Goal: Task Accomplishment & Management: Manage account settings

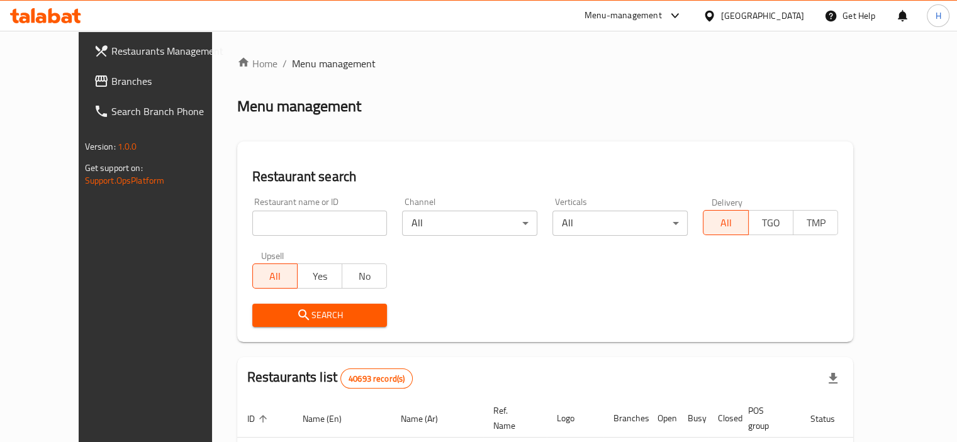
click at [111, 80] on span "Branches" at bounding box center [169, 81] width 117 height 15
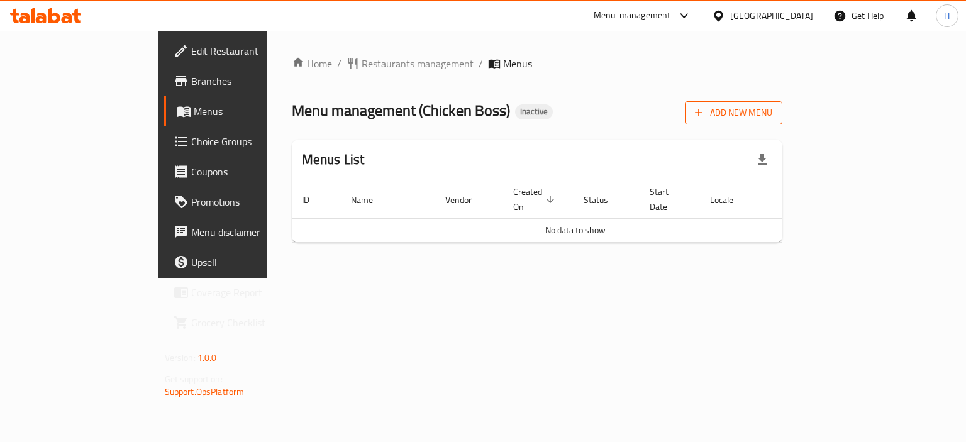
click at [772, 115] on span "Add New Menu" at bounding box center [733, 113] width 77 height 16
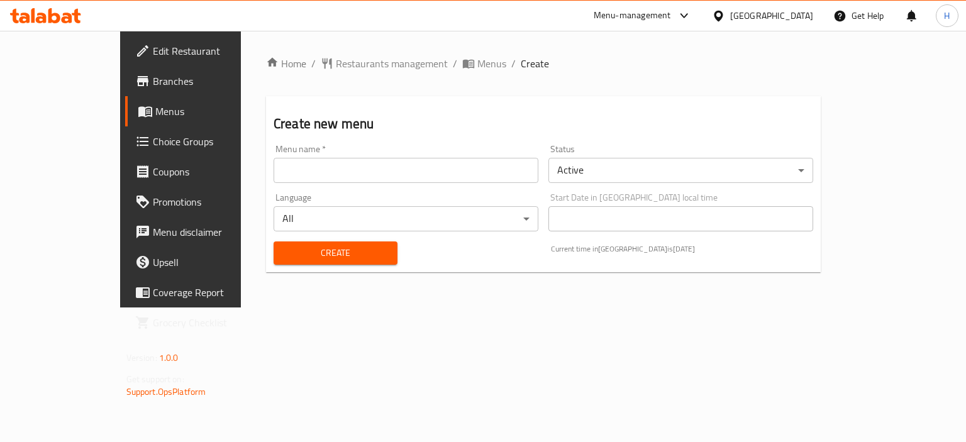
click at [360, 175] on input "text" at bounding box center [406, 170] width 265 height 25
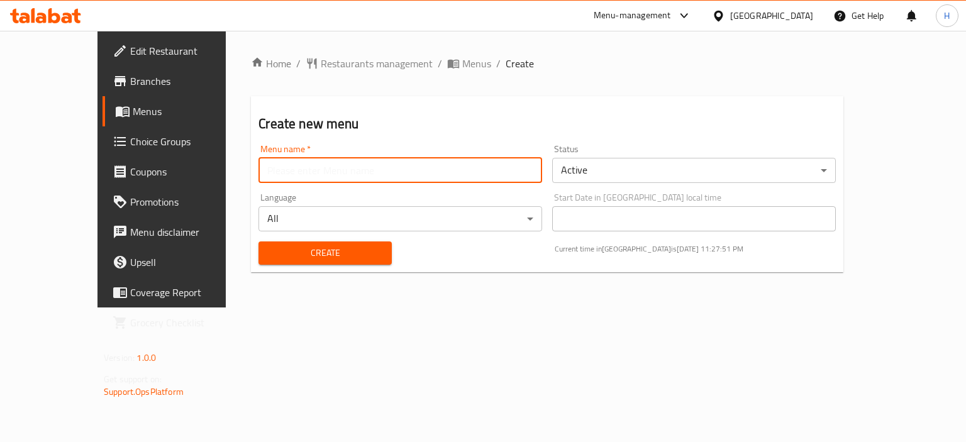
type input "Menu"
click at [325, 256] on span "Create" at bounding box center [325, 253] width 113 height 16
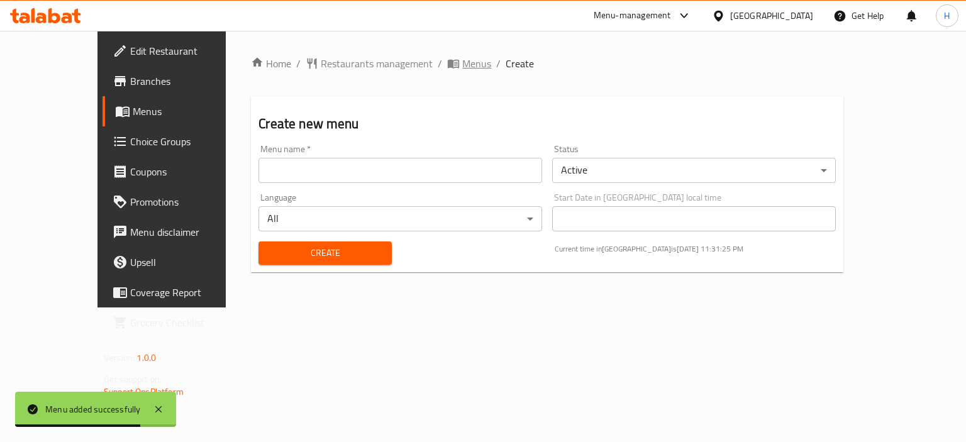
click at [462, 70] on span "Menus" at bounding box center [476, 63] width 29 height 15
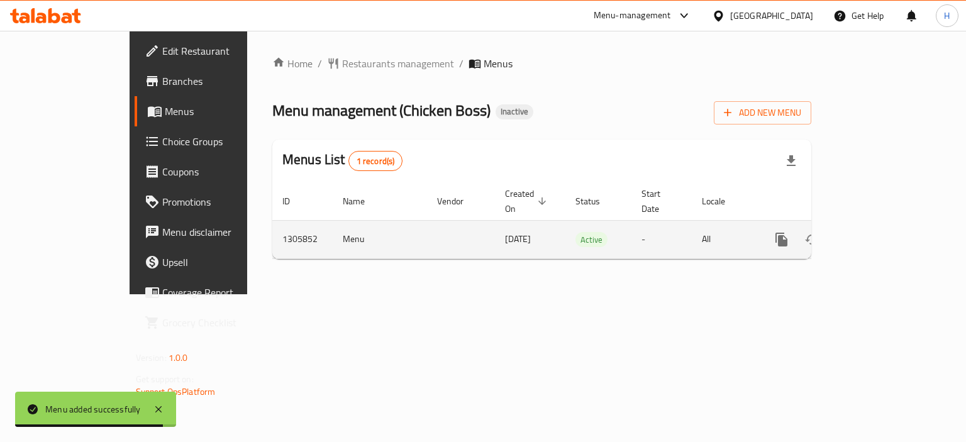
click at [878, 234] on icon "enhanced table" at bounding box center [872, 239] width 11 height 11
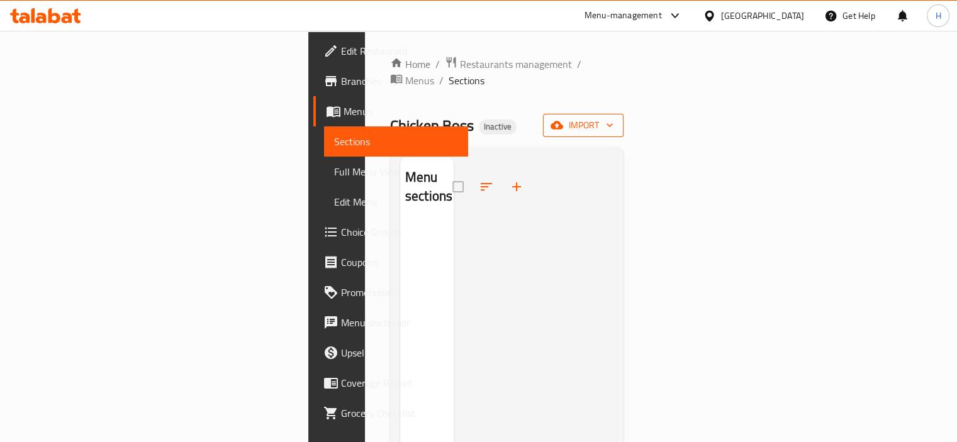
click at [613, 118] on span "import" at bounding box center [583, 126] width 60 height 16
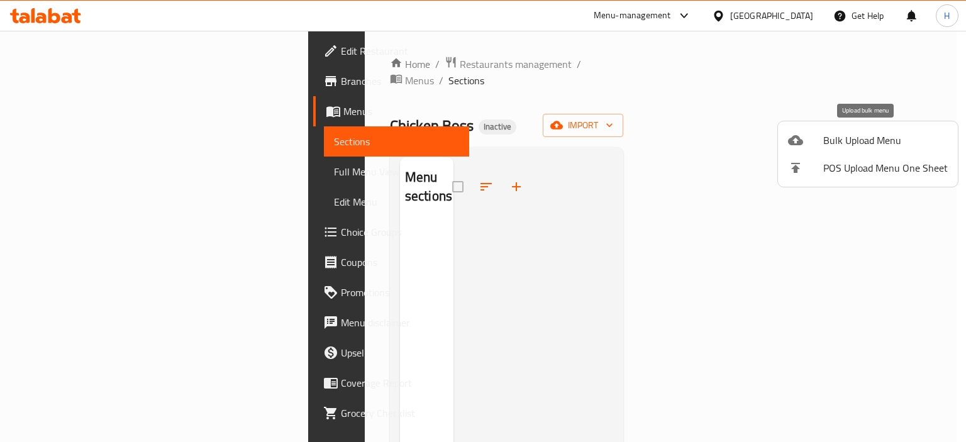
click at [835, 143] on span "Bulk Upload Menu" at bounding box center [885, 140] width 125 height 15
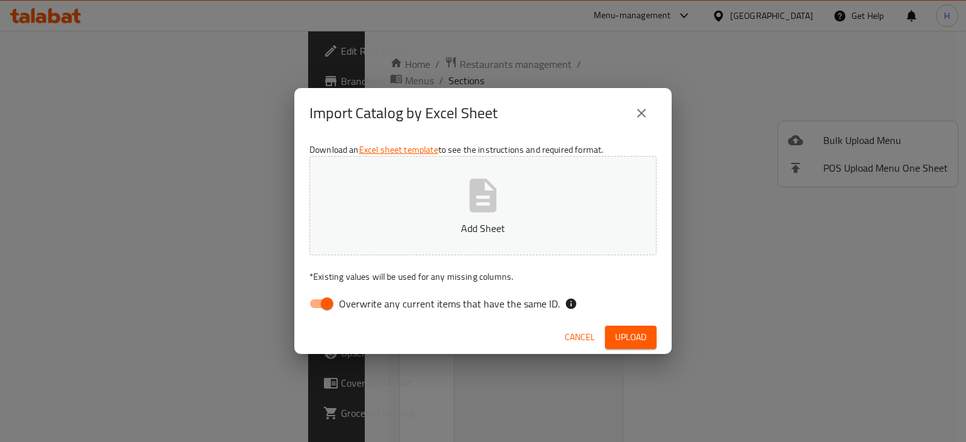
click at [387, 308] on span "Overwrite any current items that have the same ID." at bounding box center [449, 303] width 221 height 15
click at [363, 308] on input "Overwrite any current items that have the same ID." at bounding box center [327, 304] width 72 height 24
checkbox input "false"
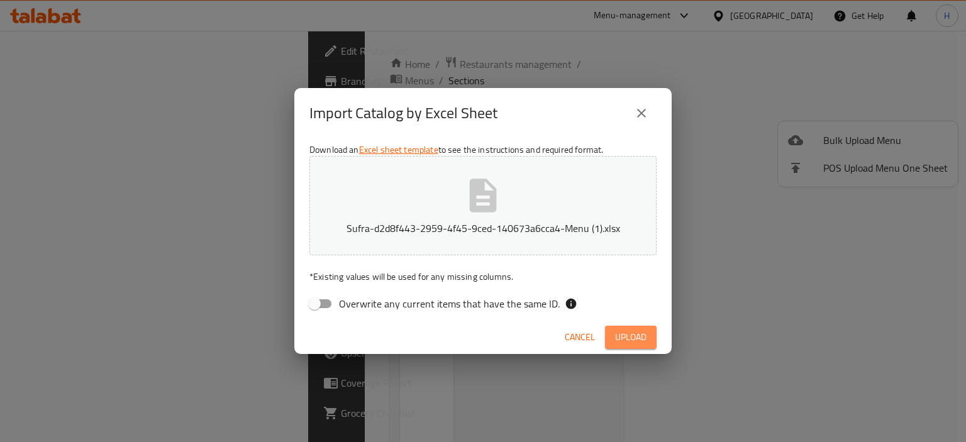
click at [617, 330] on span "Upload" at bounding box center [630, 338] width 31 height 16
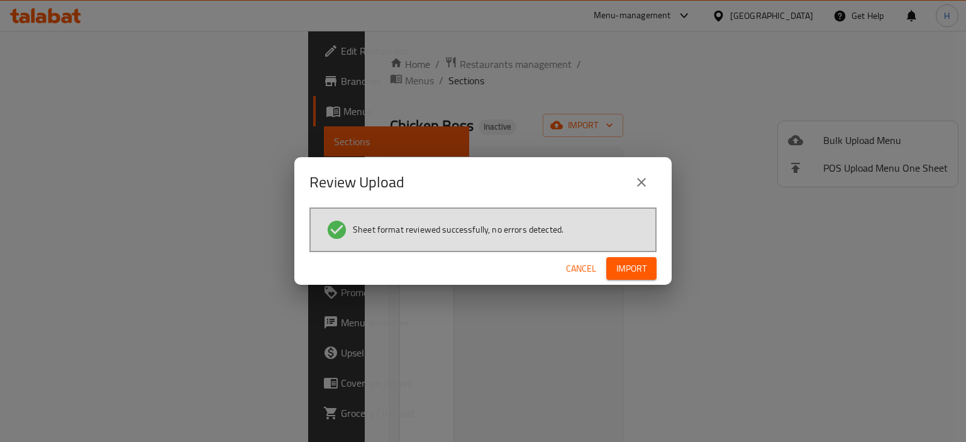
click at [634, 254] on div "Cancel Import" at bounding box center [482, 268] width 377 height 33
click at [633, 261] on span "Import" at bounding box center [631, 269] width 30 height 16
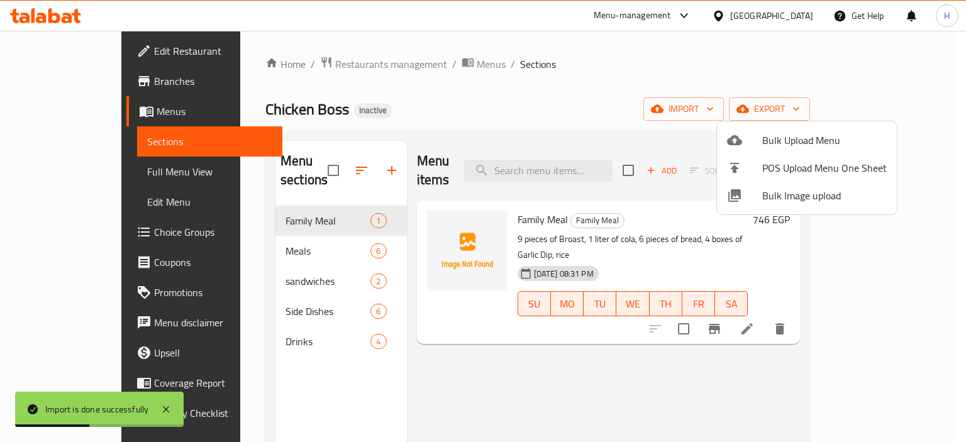
click at [470, 407] on div at bounding box center [483, 221] width 966 height 442
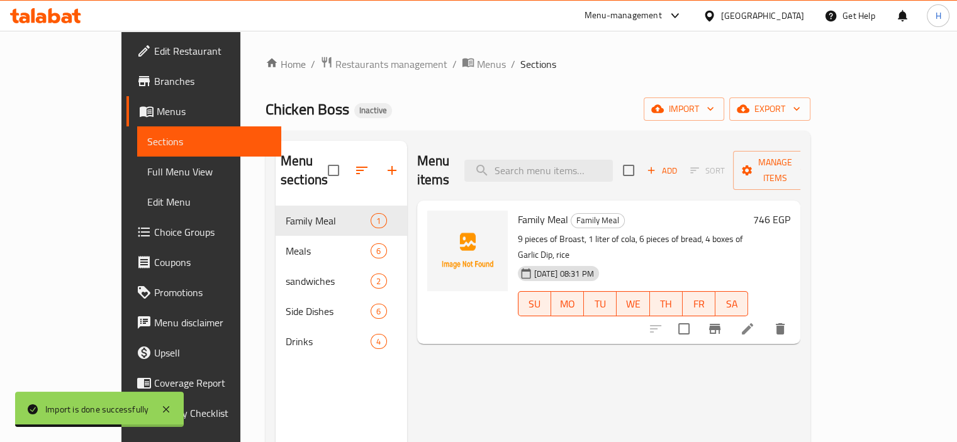
click at [147, 169] on span "Full Menu View" at bounding box center [209, 171] width 124 height 15
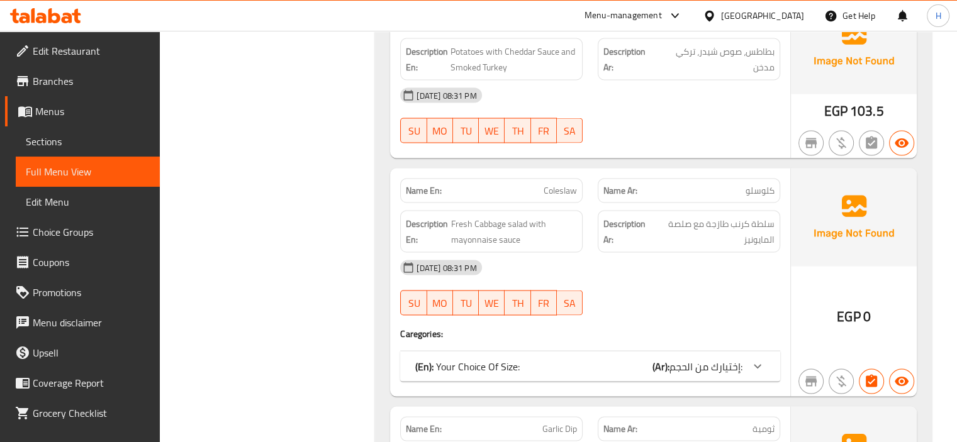
scroll to position [2380, 0]
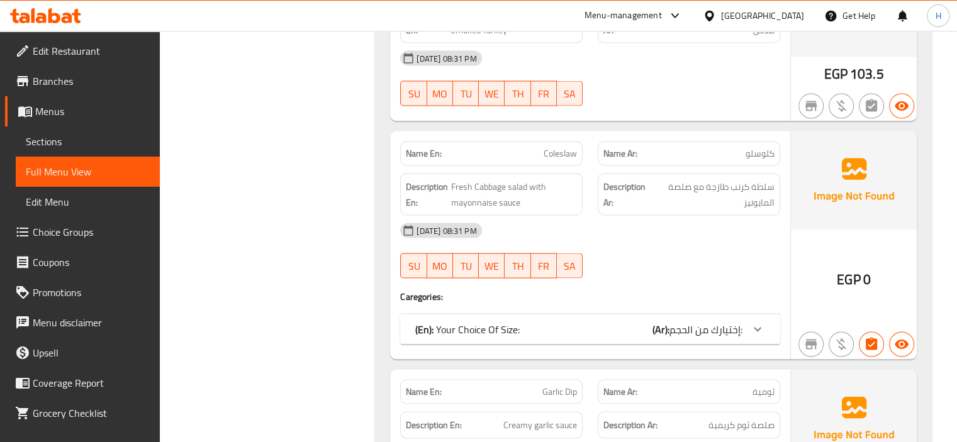
click at [740, 320] on span "إختيارك من الحجم:" at bounding box center [705, 329] width 73 height 19
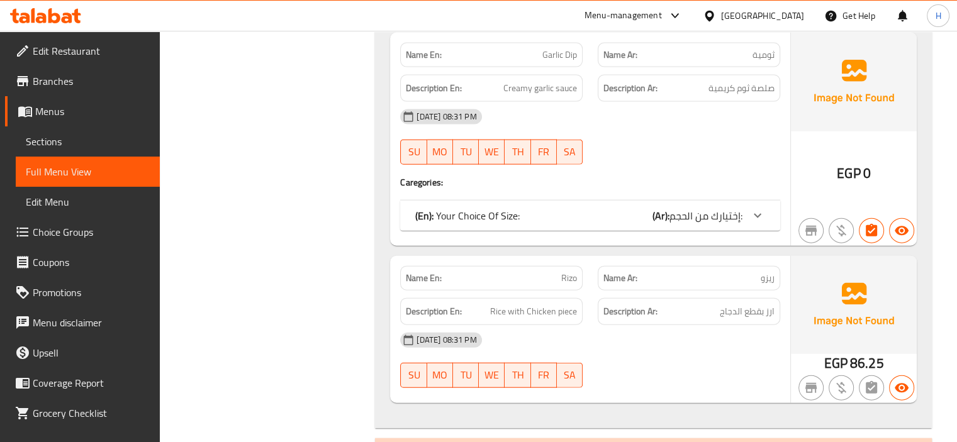
scroll to position [2858, 0]
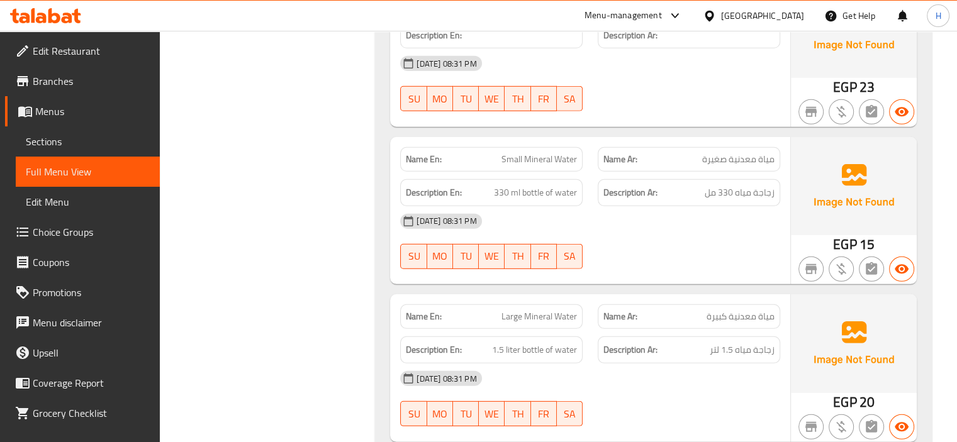
scroll to position [3689, 0]
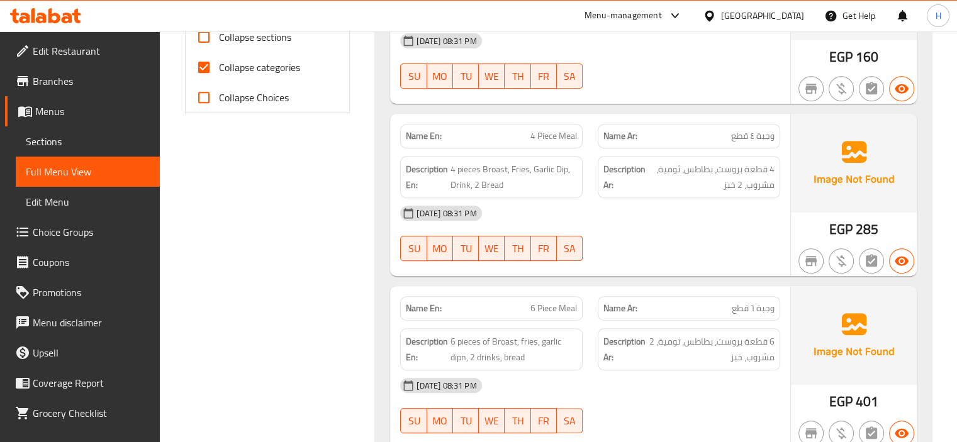
scroll to position [500, 0]
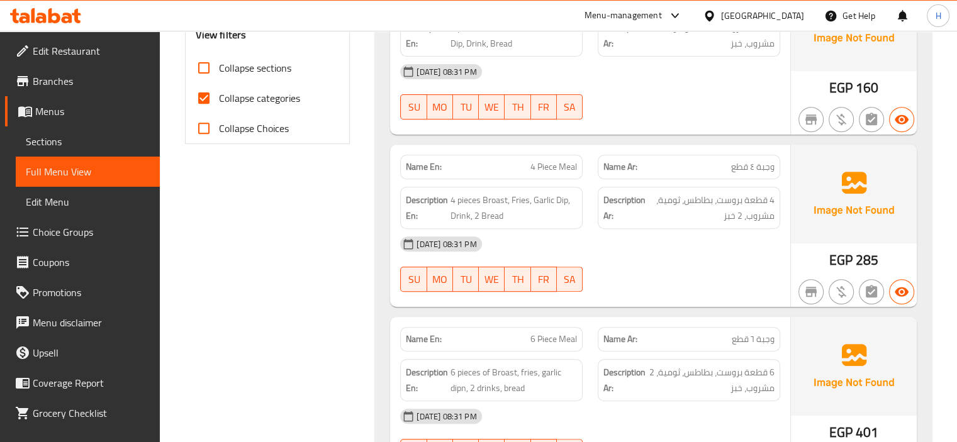
click at [201, 66] on input "Collapse sections" at bounding box center [204, 68] width 30 height 30
checkbox input "true"
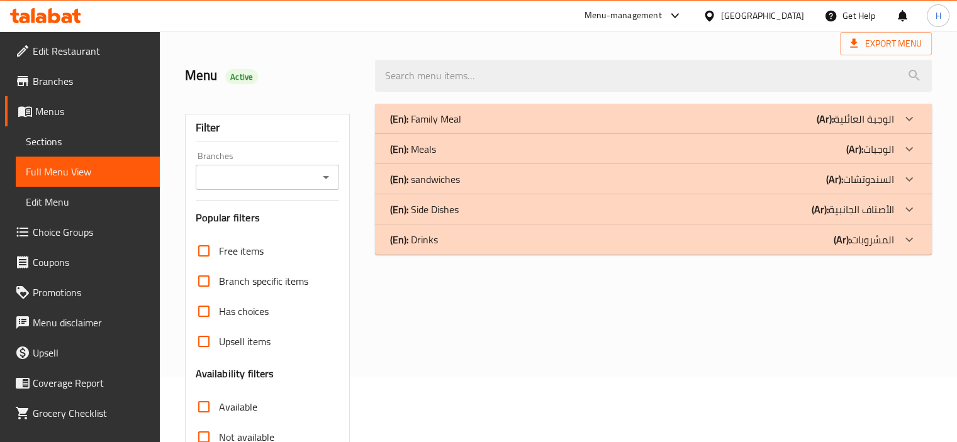
scroll to position [67, 0]
click at [91, 143] on span "Sections" at bounding box center [88, 141] width 124 height 15
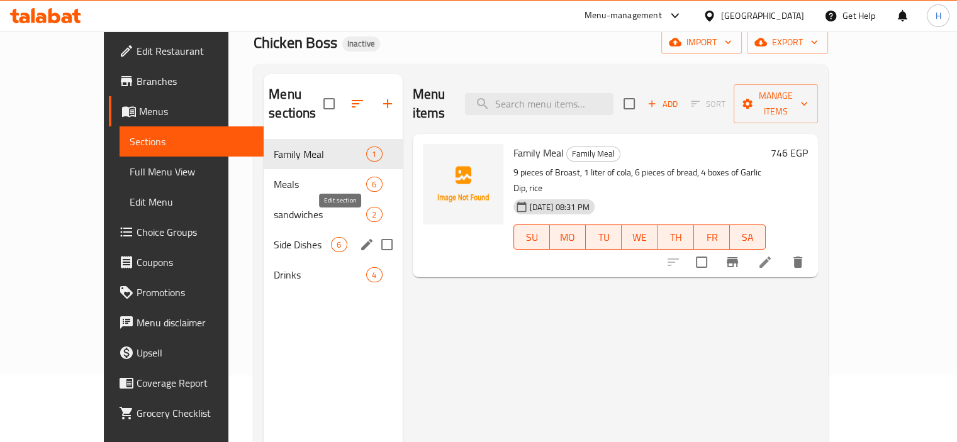
click at [361, 239] on icon "edit" at bounding box center [366, 244] width 11 height 11
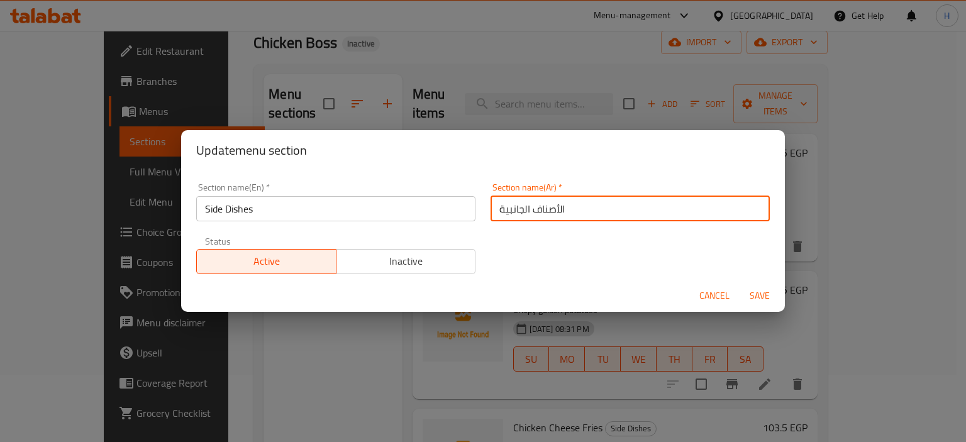
click at [533, 207] on input "الأصناف الجانبية" at bounding box center [630, 208] width 279 height 25
paste input "باق"
type input "الأطباق الجانبية"
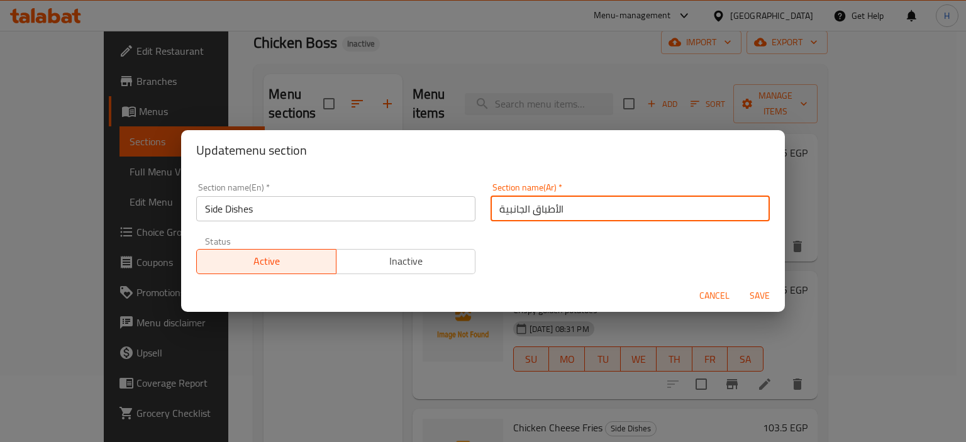
click at [762, 297] on span "Save" at bounding box center [760, 296] width 30 height 16
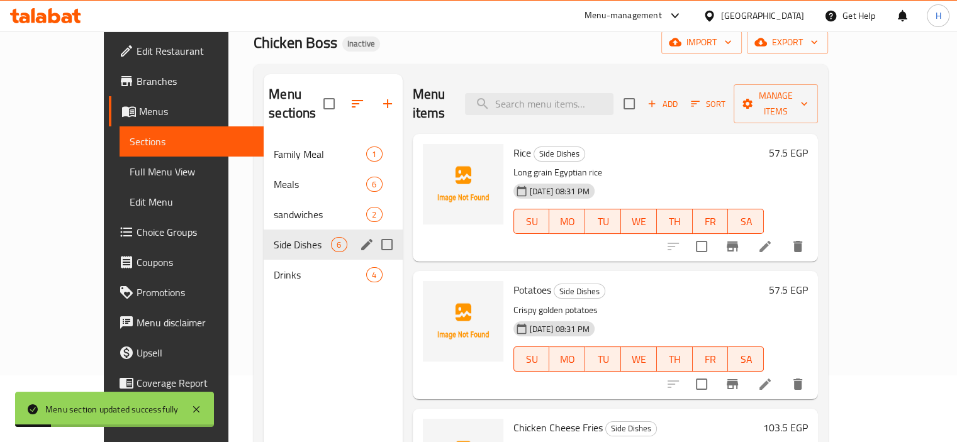
click at [130, 170] on span "Full Menu View" at bounding box center [192, 171] width 124 height 15
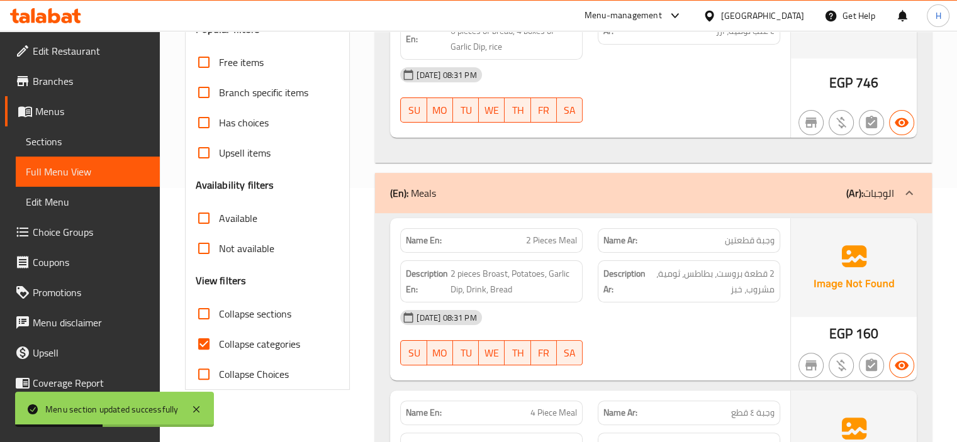
scroll to position [255, 0]
click at [203, 321] on input "Collapse sections" at bounding box center [204, 313] width 30 height 30
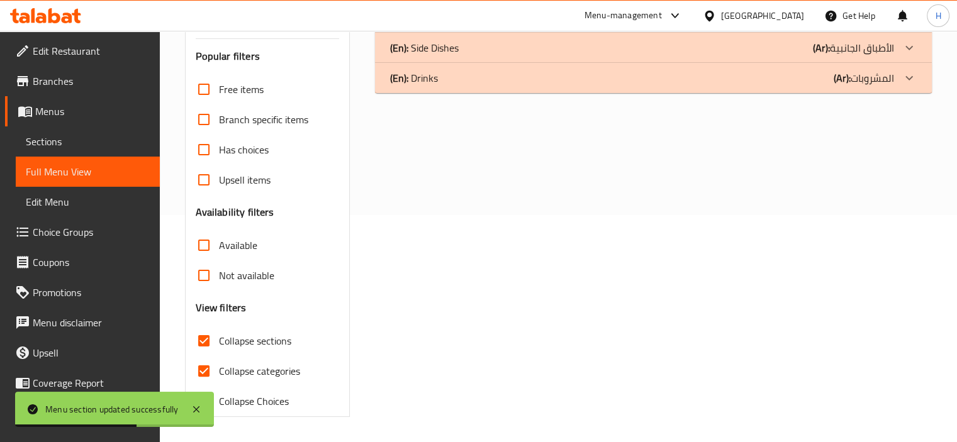
scroll to position [226, 0]
click at [199, 338] on input "Collapse sections" at bounding box center [204, 341] width 30 height 30
checkbox input "false"
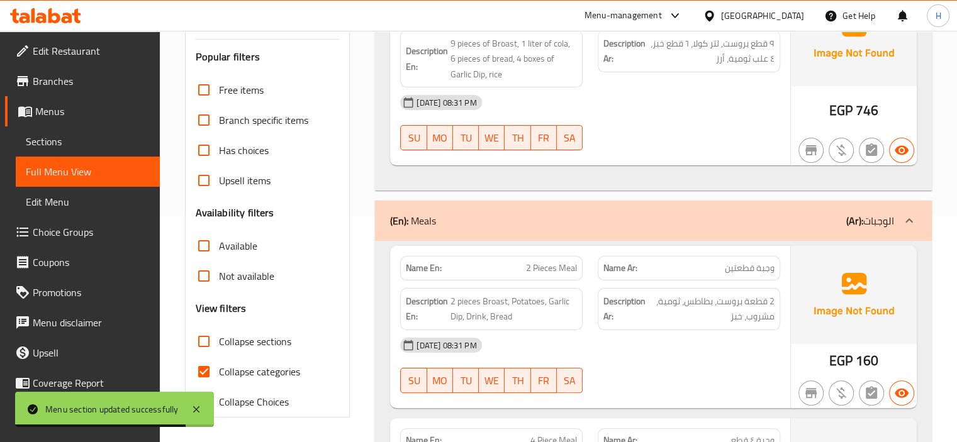
scroll to position [255, 0]
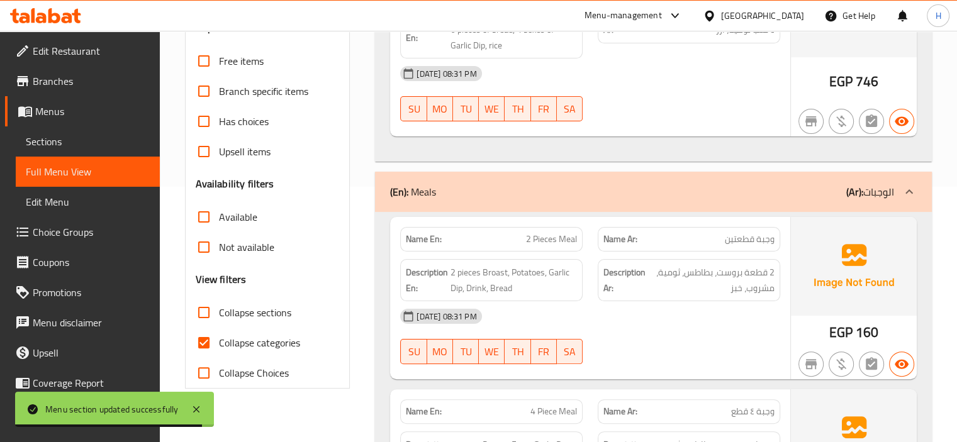
drag, startPoint x: 202, startPoint y: 340, endPoint x: 279, endPoint y: 330, distance: 77.3
click at [201, 340] on input "Collapse categories" at bounding box center [204, 343] width 30 height 30
checkbox input "false"
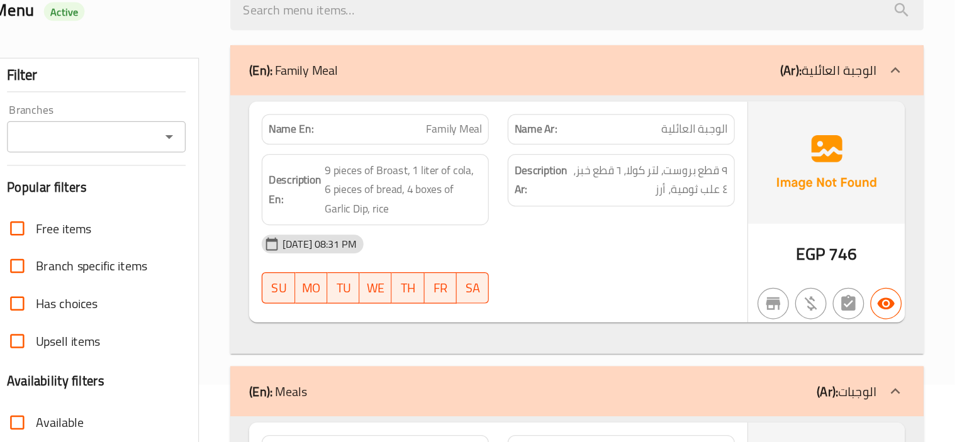
scroll to position [49, 0]
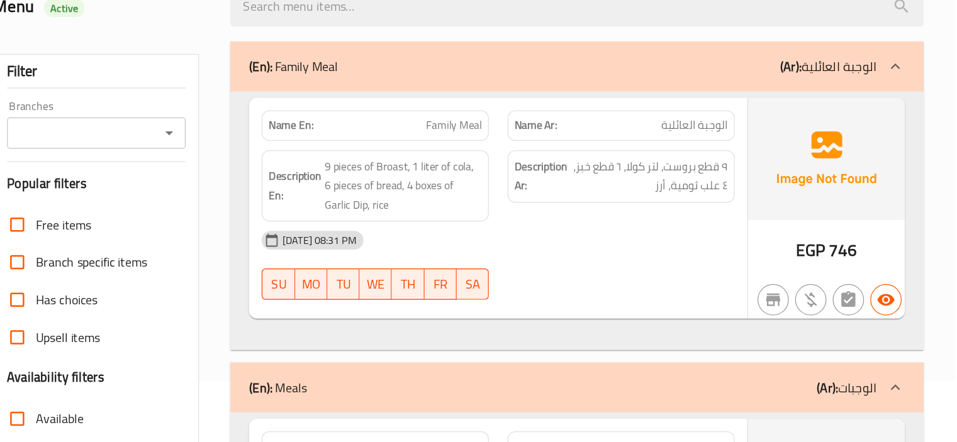
click at [550, 182] on span "Family Meal" at bounding box center [554, 187] width 45 height 13
copy span "Family Meal"
click at [597, 248] on div "Description Ar: ٩ قطع بروست, لتر كولا، ٦ قطع خبز، ٤ علب ثومية، أرز" at bounding box center [689, 236] width 198 height 73
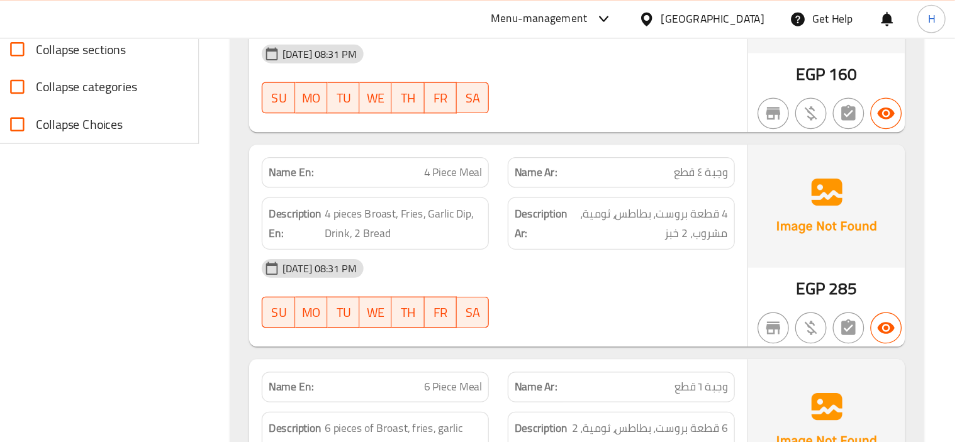
scroll to position [631, 0]
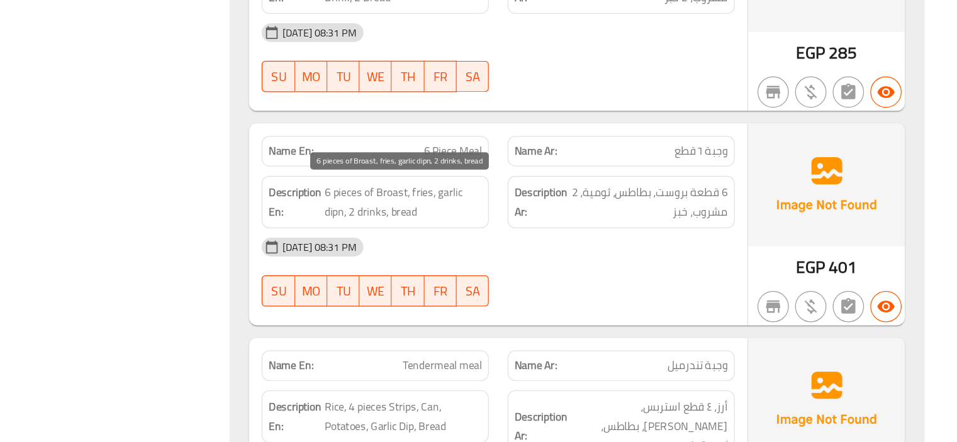
click at [455, 257] on span "6 pieces of Broast, fries, garlic dipn, 2 drinks, bread" at bounding box center [513, 249] width 126 height 31
copy span "dipn"
click at [605, 290] on div "[DATE] 08:31 PM" at bounding box center [590, 285] width 395 height 30
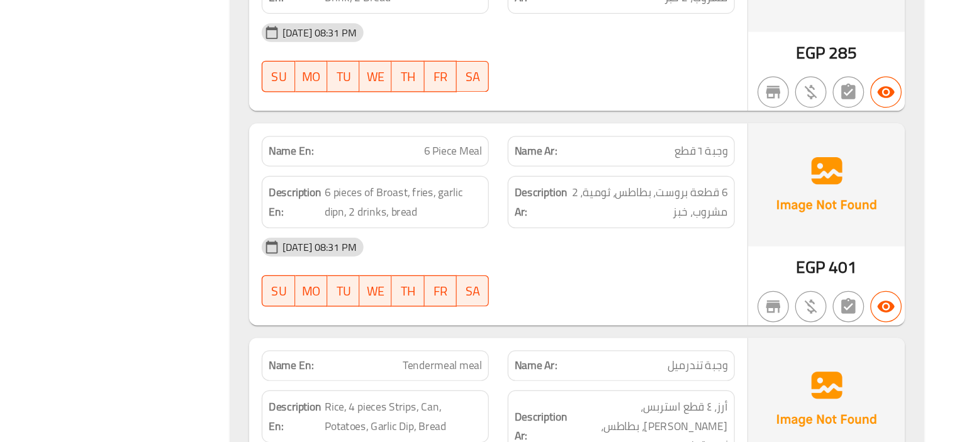
click at [535, 203] on span "6 Piece Meal" at bounding box center [553, 208] width 47 height 13
copy span "6 Piece Meal"
click at [601, 259] on div "Description Ar: 6 قطعة بروست، بطاطس، ثومية، 2 مشروب، خبز" at bounding box center [689, 249] width 182 height 42
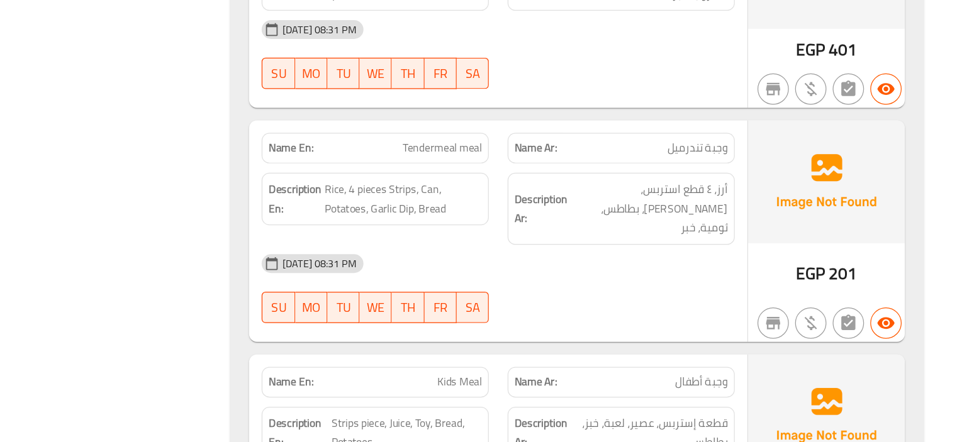
scroll to position [806, 0]
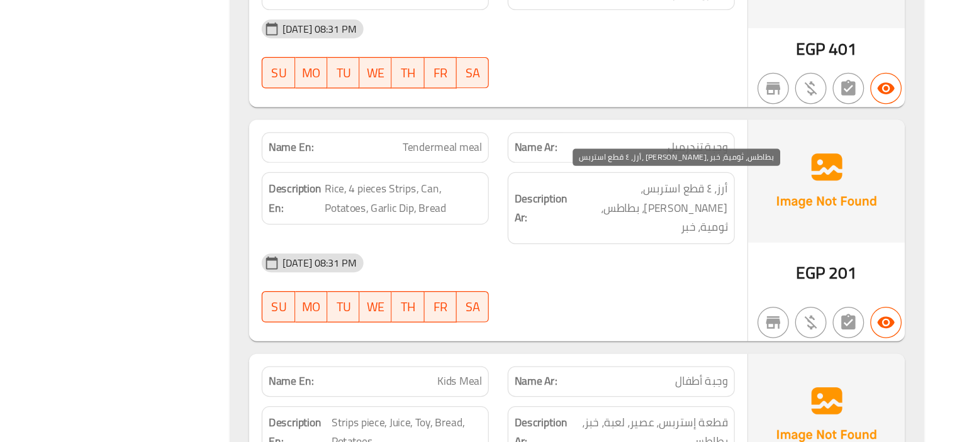
click at [743, 252] on span "أرز، ٤ قطع استربس، كانز، بطاطس، ثومية، خبر" at bounding box center [711, 254] width 126 height 47
copy span "خبر"
click at [683, 294] on div "[DATE] 08:31 PM" at bounding box center [590, 298] width 395 height 30
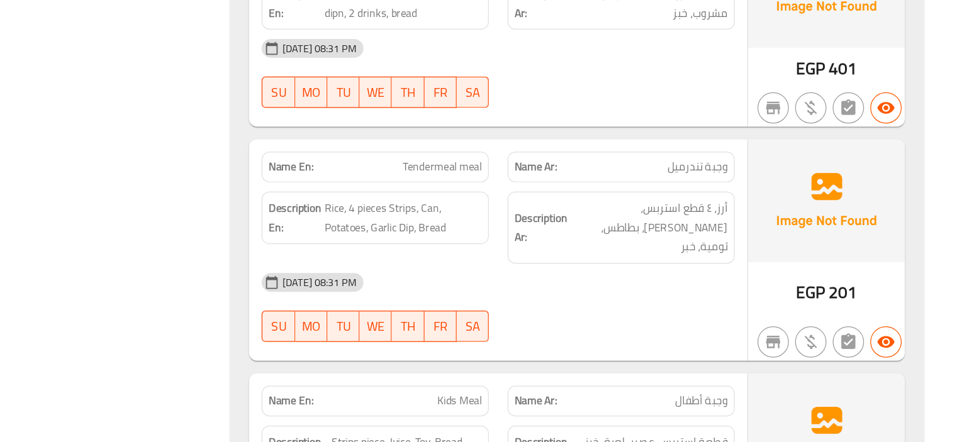
click at [552, 201] on span "Tendermeal meal" at bounding box center [545, 205] width 64 height 13
copy span "Tendermeal meal"
click at [591, 283] on div "[DATE] 08:31 PM" at bounding box center [590, 298] width 395 height 30
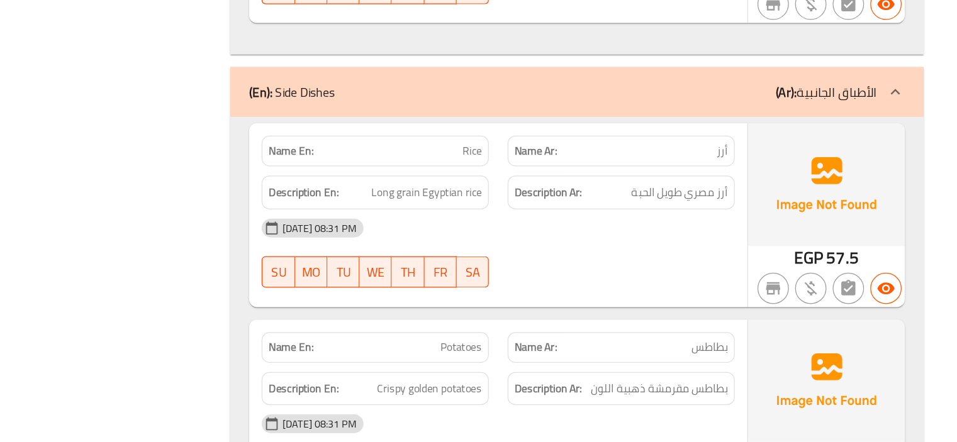
scroll to position [1908, 0]
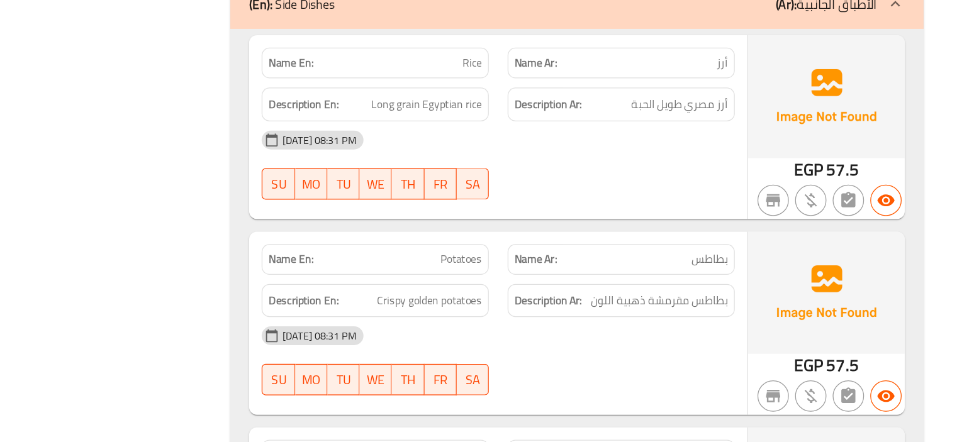
copy span "Potatoes"
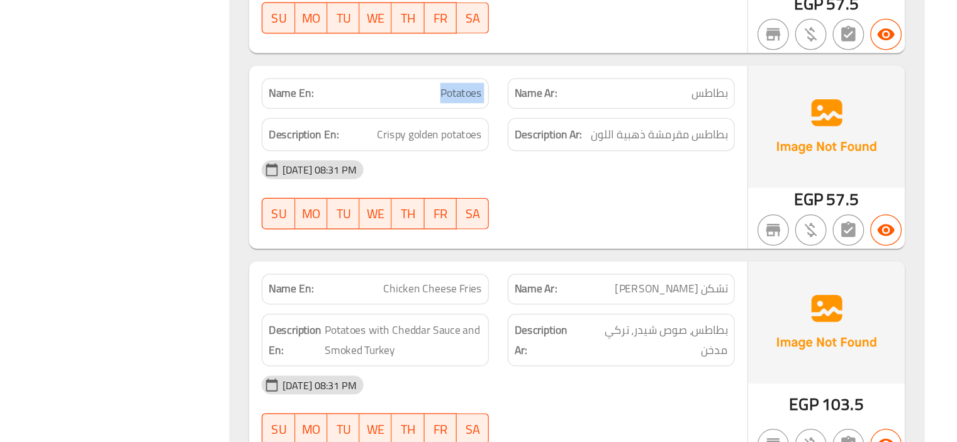
scroll to position [2069, 0]
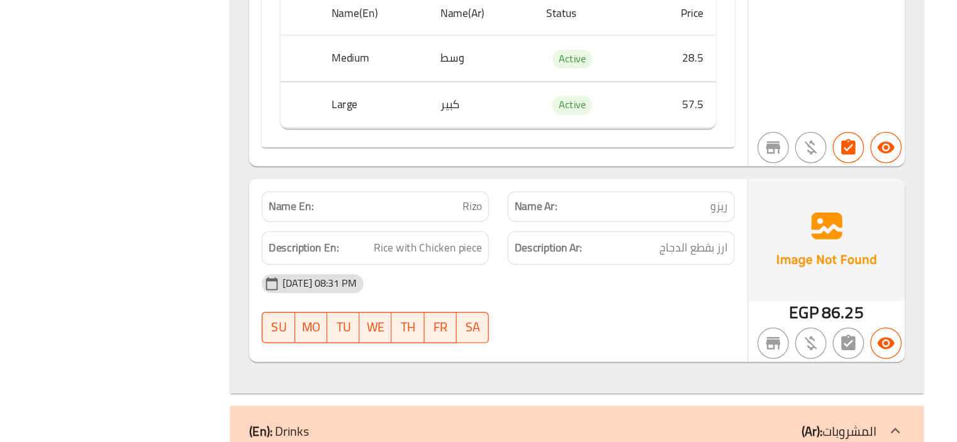
scroll to position [3053, 0]
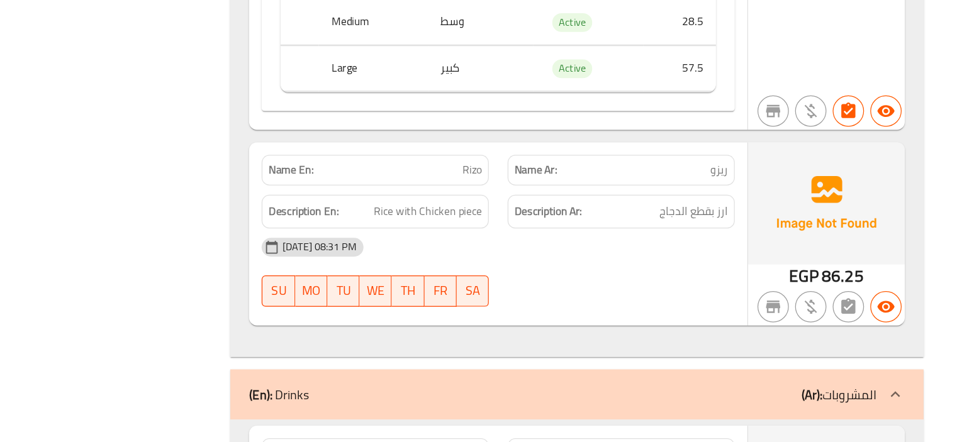
copy span "Rizo"
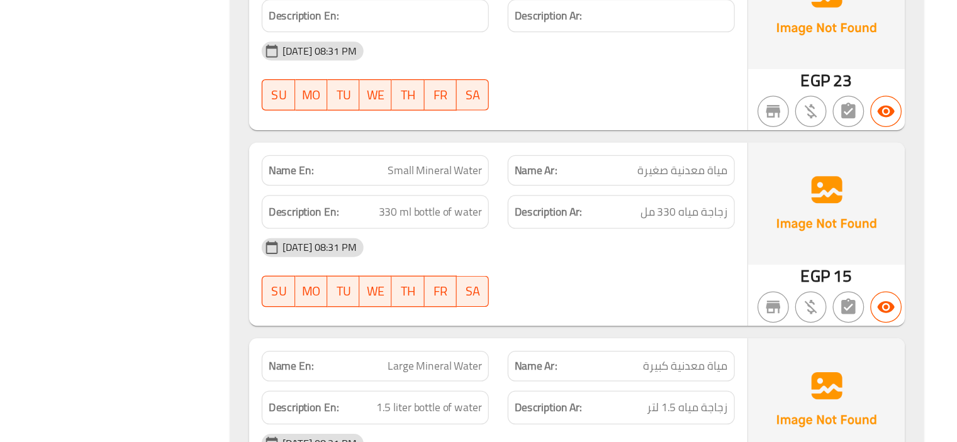
scroll to position [3689, 0]
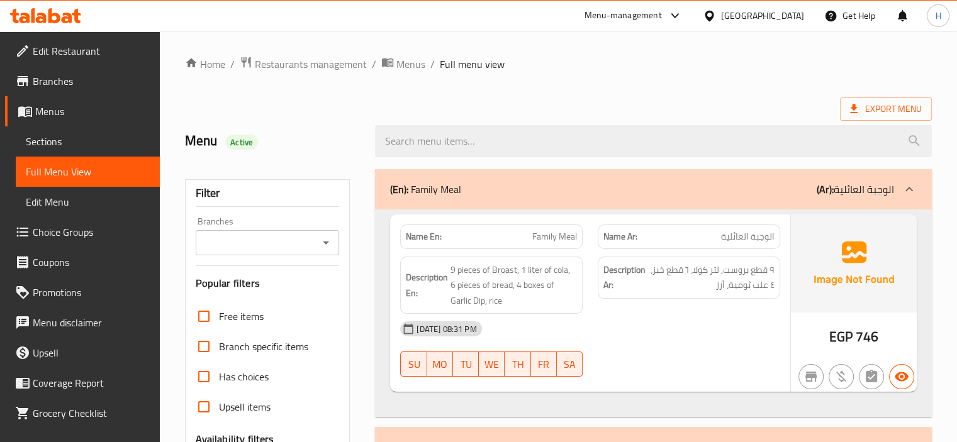
click at [54, 141] on span "Sections" at bounding box center [88, 141] width 124 height 15
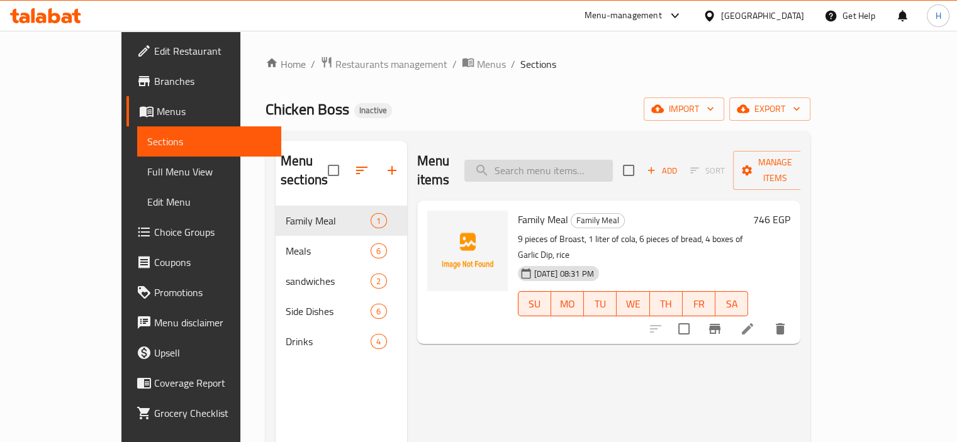
click at [594, 160] on input "search" at bounding box center [538, 171] width 148 height 22
paste input "Family Meal"
type input "Family Meal"
click at [755, 321] on icon at bounding box center [747, 328] width 15 height 15
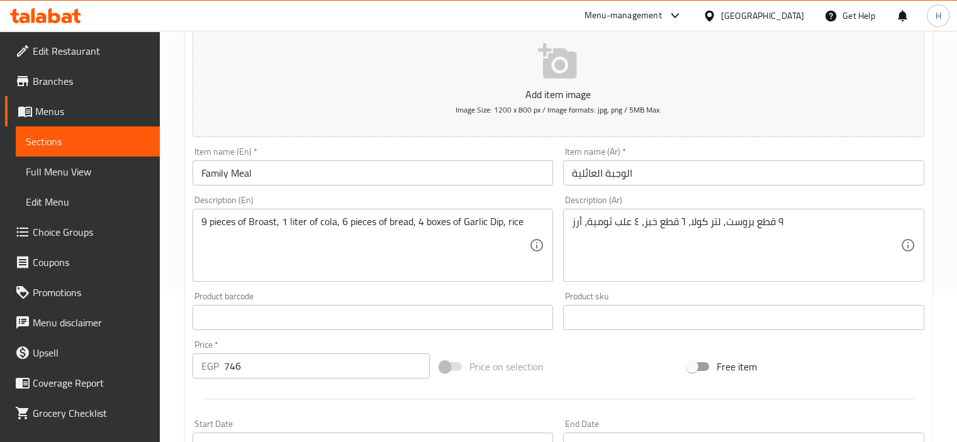
scroll to position [150, 0]
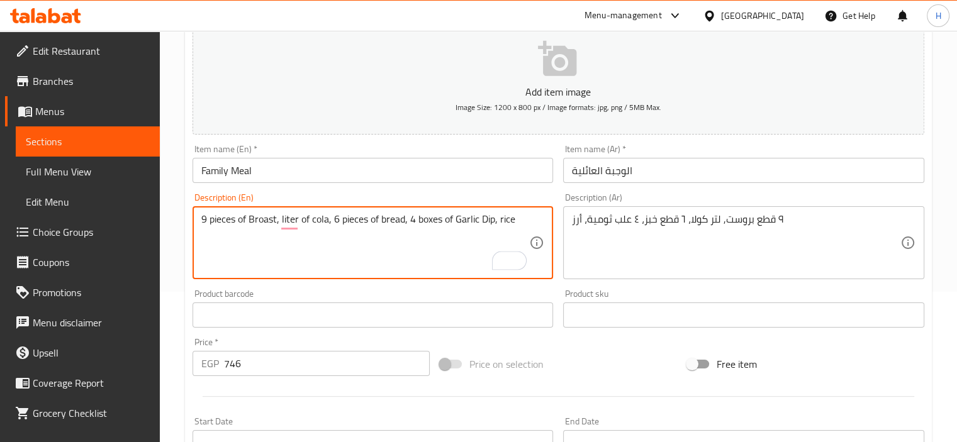
type textarea "9 pieces of Broast, liter of cola, 6 pieces of bread, 4 boxes of Garlic Dip, ri…"
click at [556, 204] on div "Description (En) 9 pieces of Broast, liter of cola, 6 pieces of bread, 4 boxes …" at bounding box center [372, 236] width 371 height 96
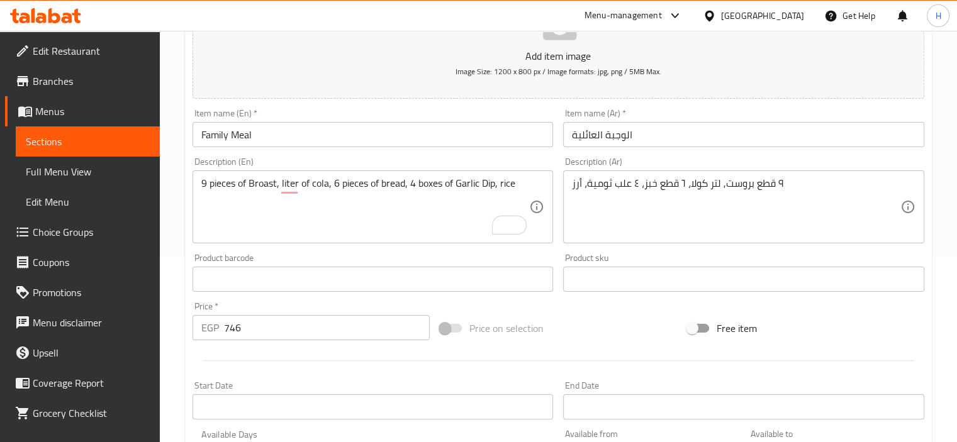
scroll to position [189, 0]
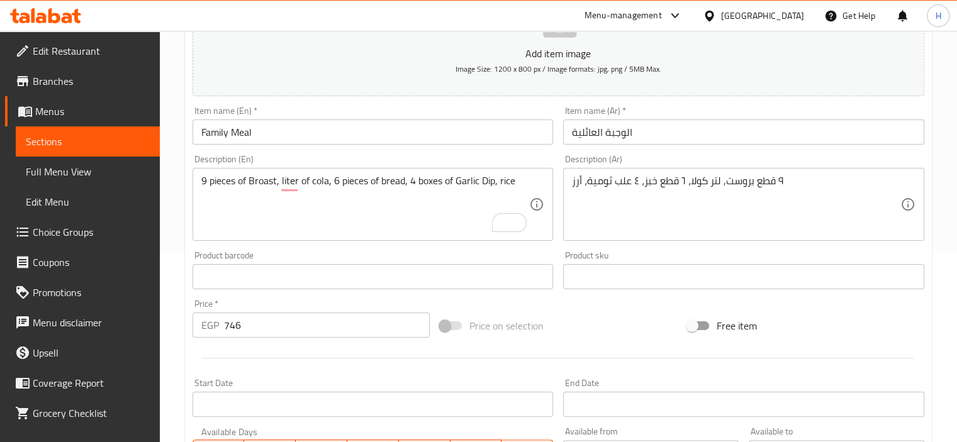
click at [385, 131] on input "Family Meal" at bounding box center [372, 132] width 361 height 25
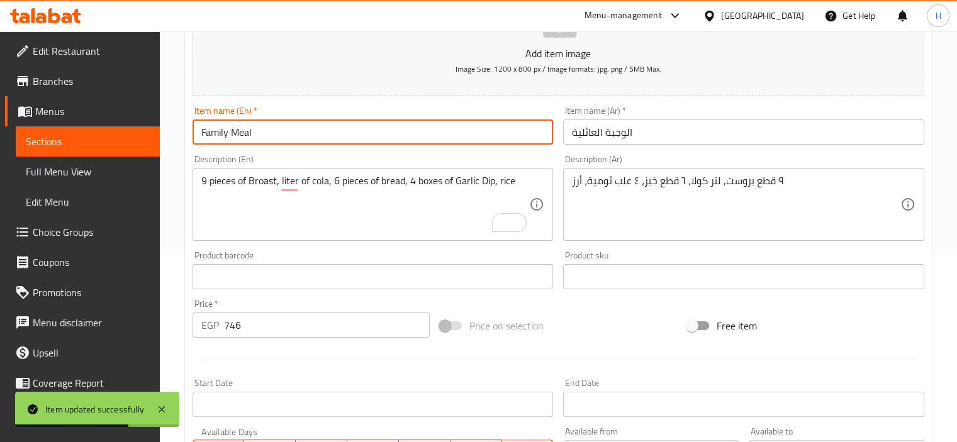
scroll to position [0, 0]
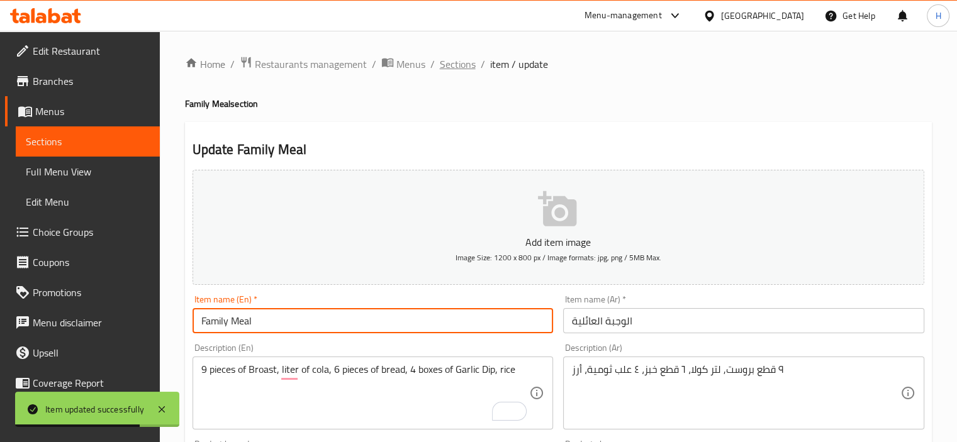
click at [452, 58] on span "Sections" at bounding box center [458, 64] width 36 height 15
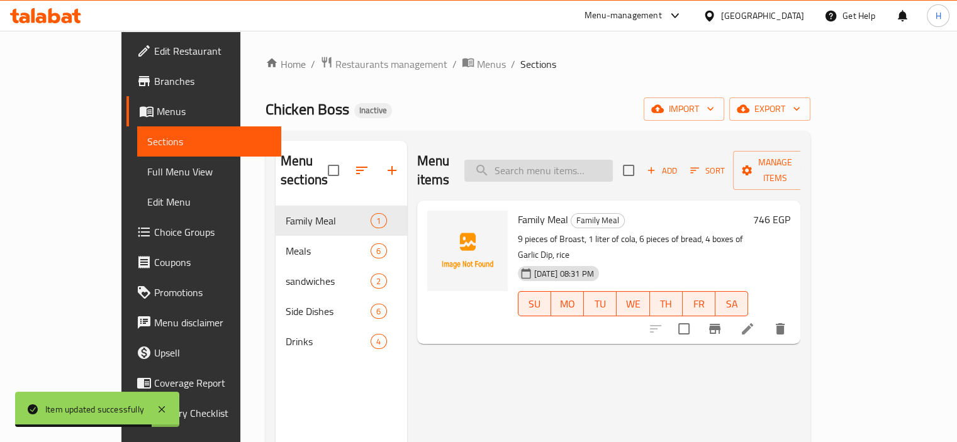
click at [599, 160] on input "search" at bounding box center [538, 171] width 148 height 22
paste input "6 Piece Meal"
type input "6 Piece Meal"
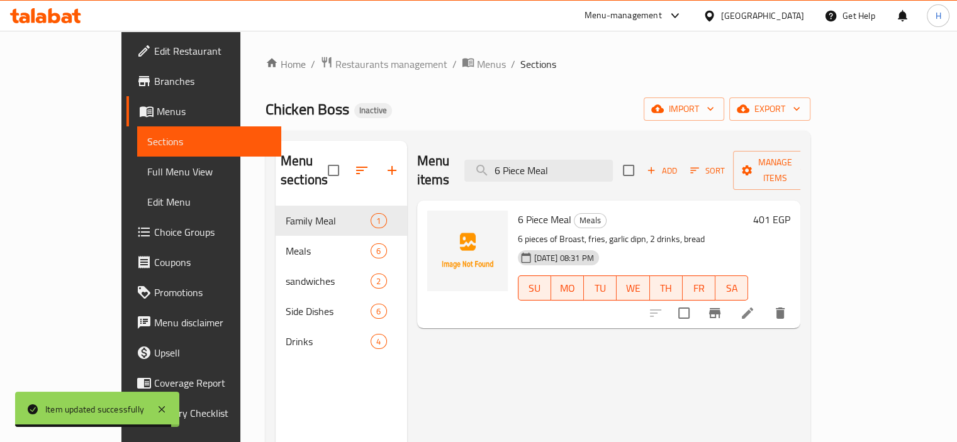
click at [755, 306] on icon at bounding box center [747, 313] width 15 height 15
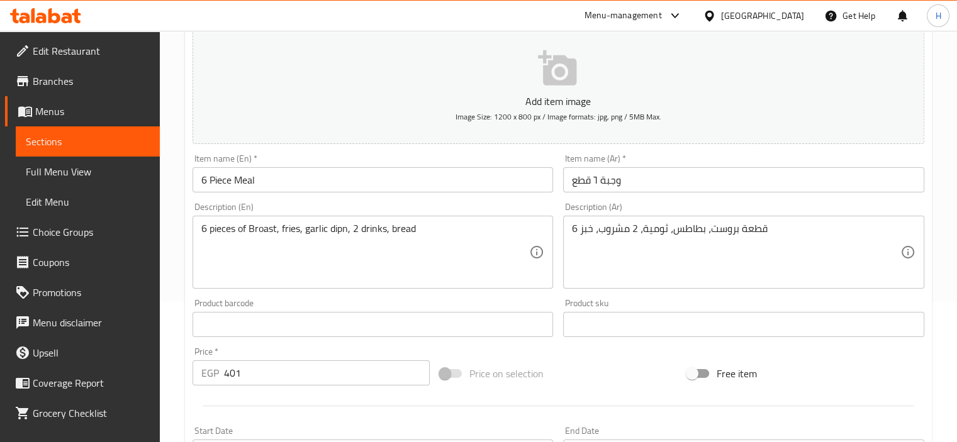
scroll to position [142, 0]
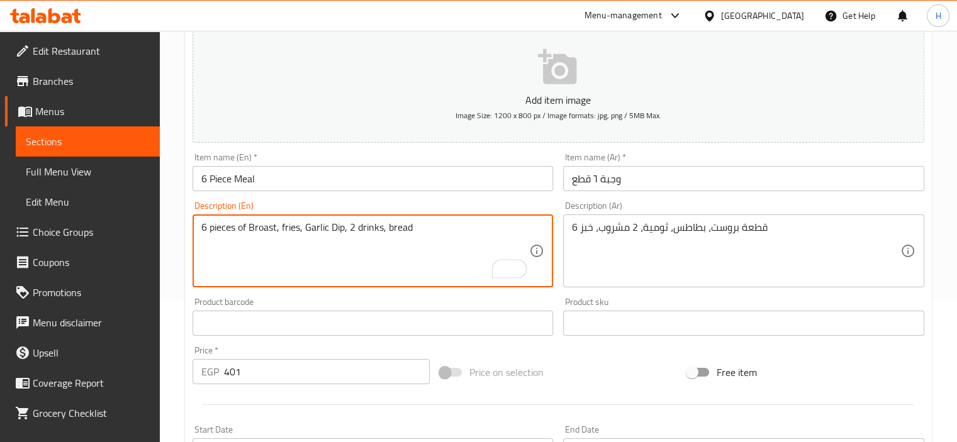
type textarea "6 pieces of Broast, fries, Garlic Dip, 2 drinks, bread"
click at [367, 185] on input "6 Piece Meal" at bounding box center [372, 178] width 361 height 25
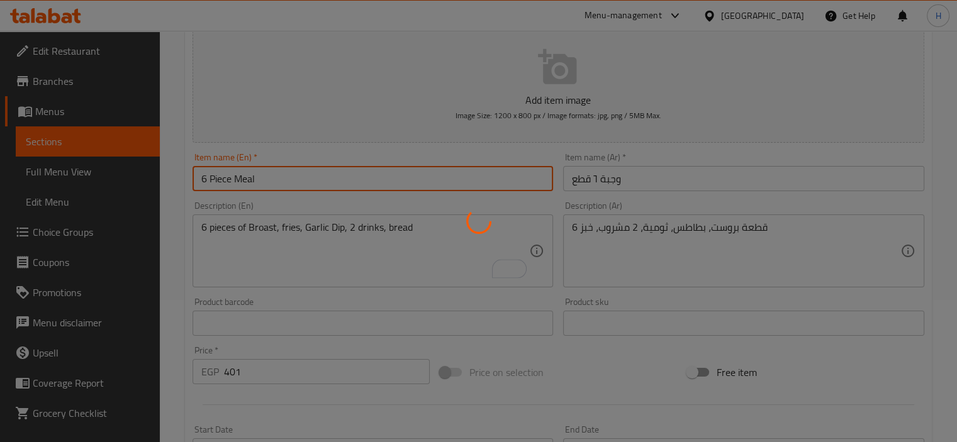
scroll to position [0, 0]
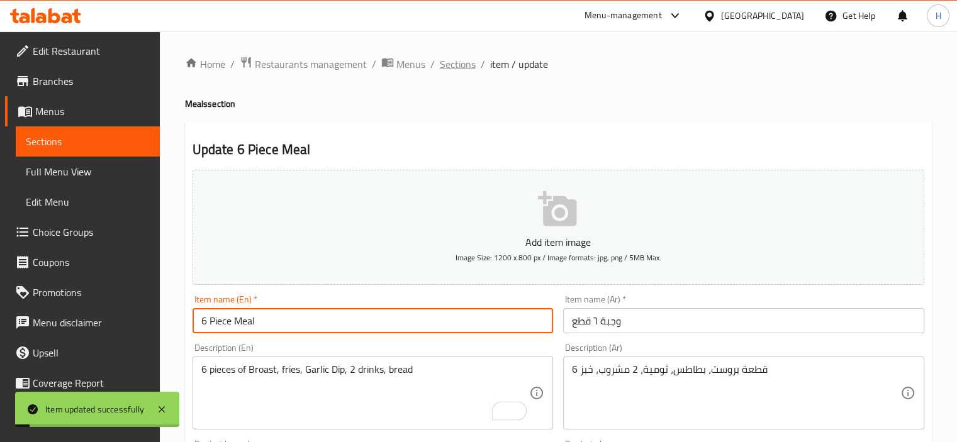
click at [449, 57] on span "Sections" at bounding box center [458, 64] width 36 height 15
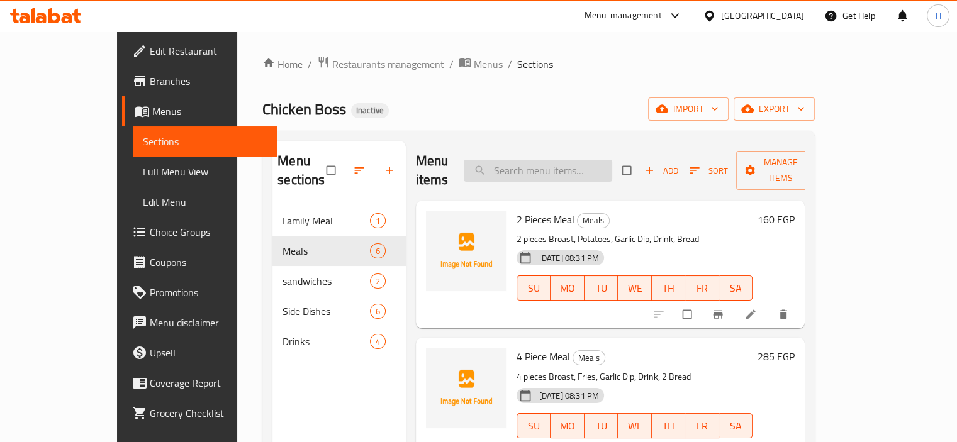
click at [529, 160] on input "search" at bounding box center [538, 171] width 148 height 22
paste input "Tendermeal meal"
type input "Tendermeal meal"
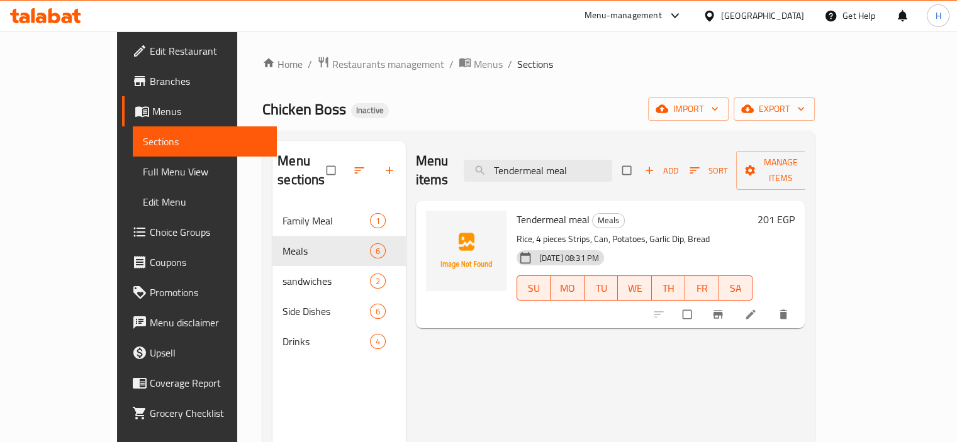
click at [757, 308] on icon at bounding box center [750, 314] width 13 height 13
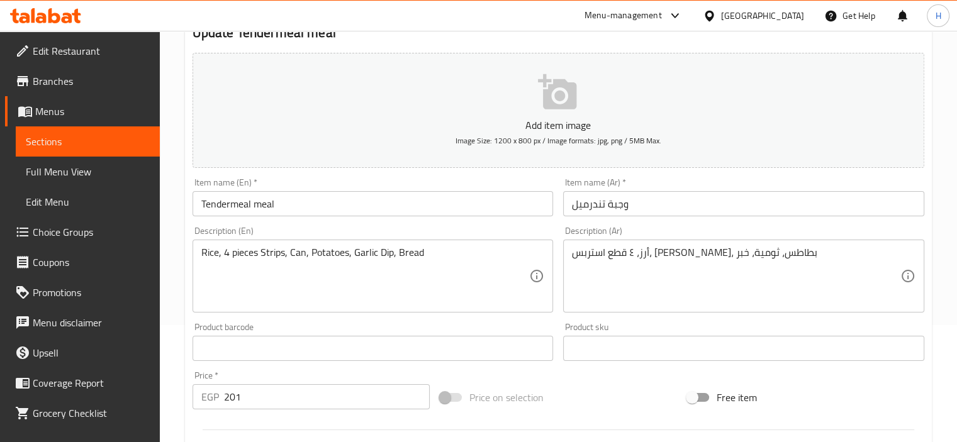
scroll to position [118, 0]
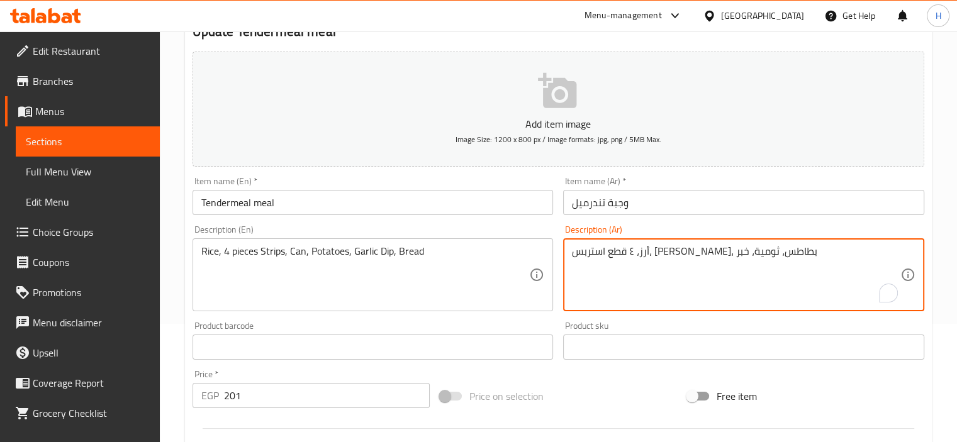
drag, startPoint x: 576, startPoint y: 257, endPoint x: 569, endPoint y: 256, distance: 6.9
type textarea "أرز، ٤ قطع استربس، كانز، بطاطس، ثومية، خبز"
click at [342, 199] on input "Tendermeal meal" at bounding box center [372, 202] width 361 height 25
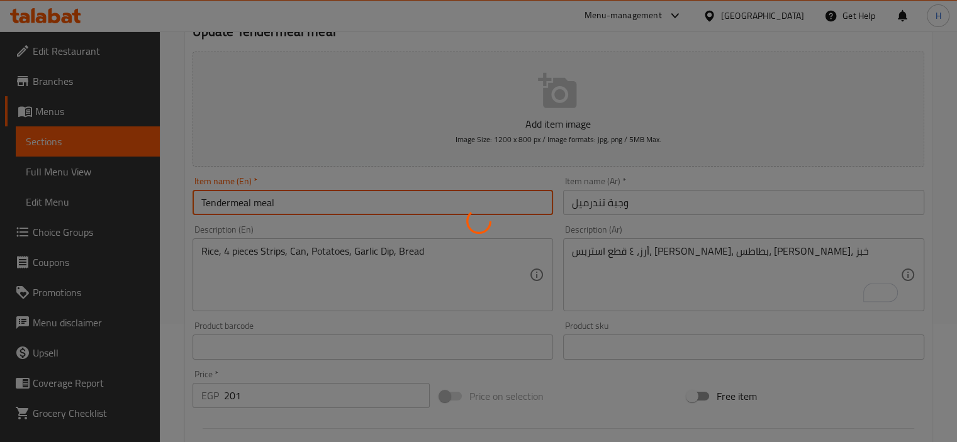
scroll to position [0, 0]
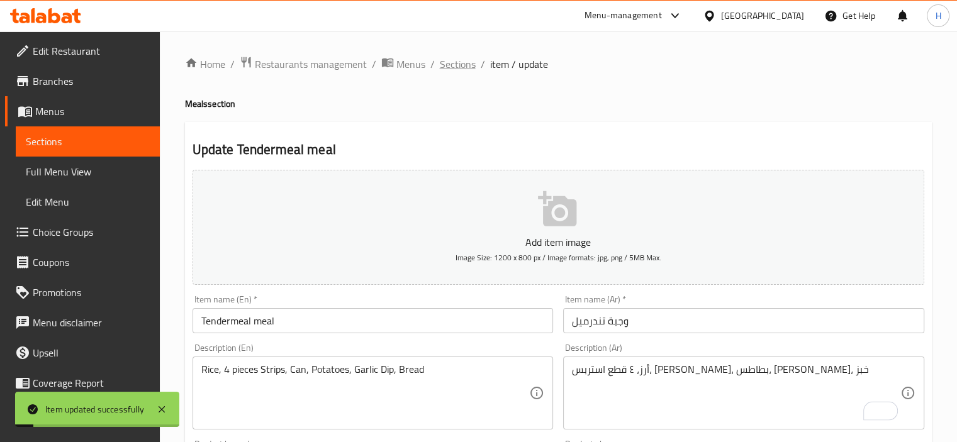
click at [455, 70] on span "Sections" at bounding box center [458, 64] width 36 height 15
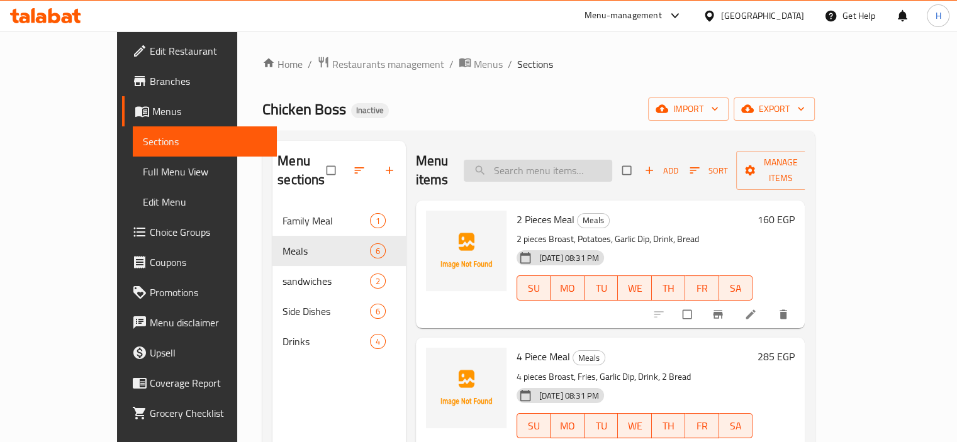
click at [550, 161] on input "search" at bounding box center [538, 171] width 148 height 22
paste input "Potatoes"
type input "Potatoes"
click at [757, 308] on icon at bounding box center [750, 314] width 13 height 13
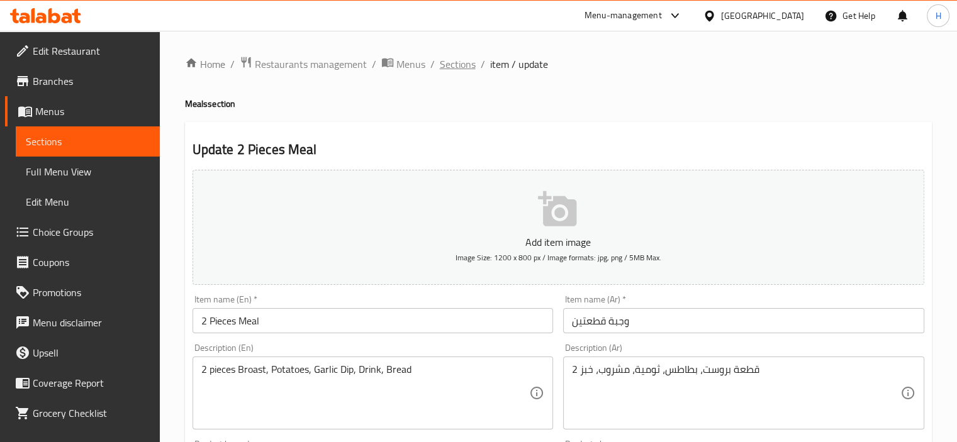
click at [449, 70] on span "Sections" at bounding box center [458, 64] width 36 height 15
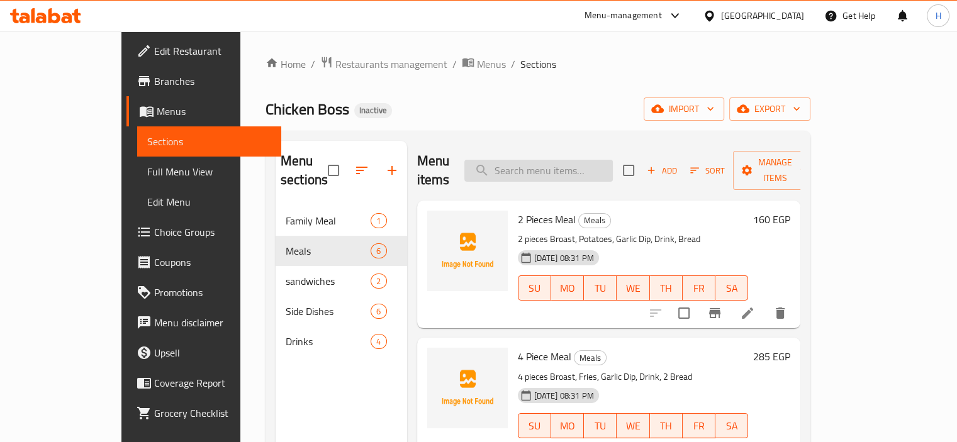
click at [588, 162] on input "search" at bounding box center [538, 171] width 148 height 22
paste input "Potatoes"
type input "Potatoes"
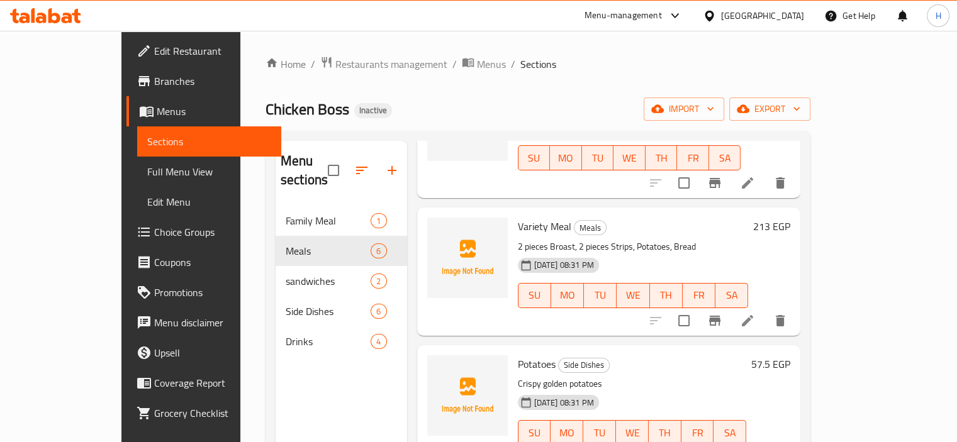
scroll to position [413, 0]
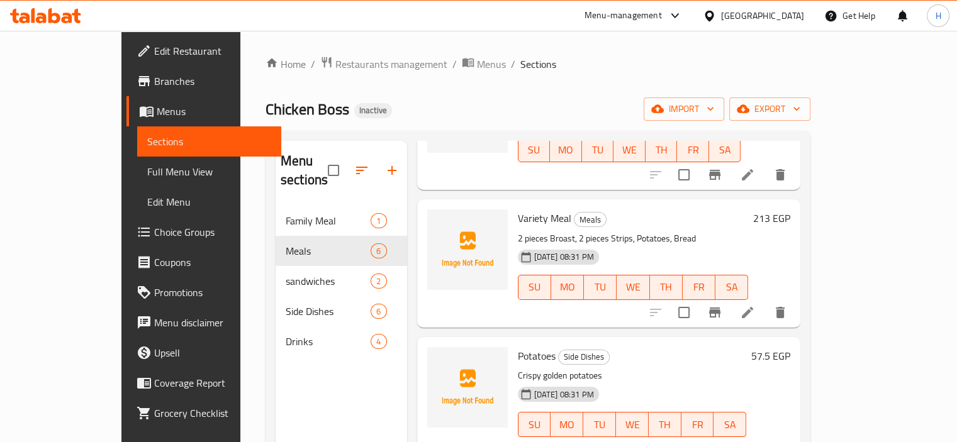
click at [765, 438] on li at bounding box center [747, 449] width 35 height 23
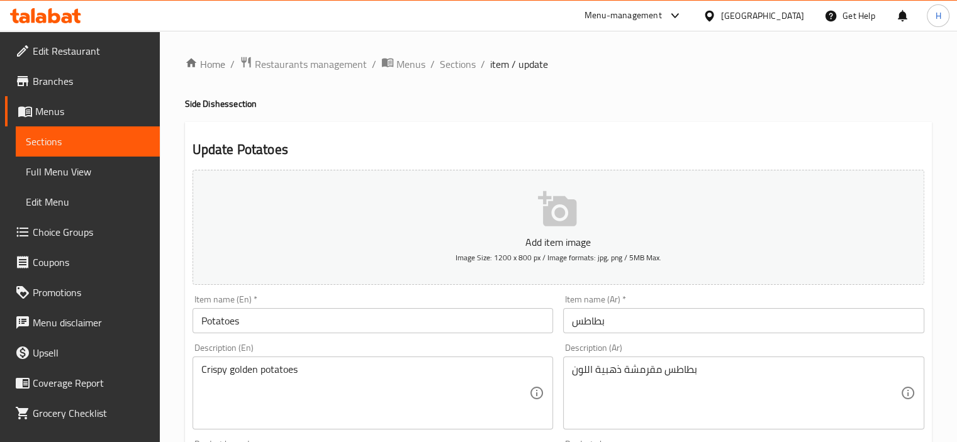
scroll to position [123, 0]
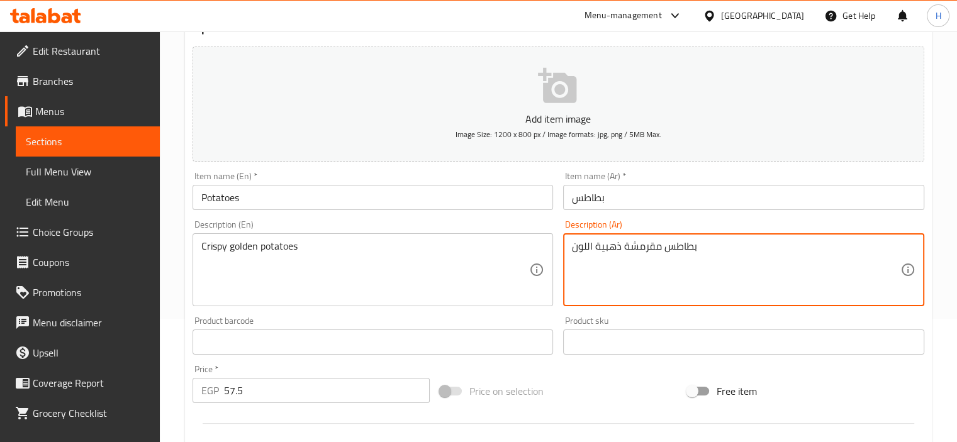
click at [586, 248] on textarea "بطاطس مقرمشة ذهبية اللون" at bounding box center [736, 270] width 328 height 60
type textarea "بطاطس مقرمشة ذهبية"
click at [428, 203] on input "Potatoes" at bounding box center [372, 197] width 361 height 25
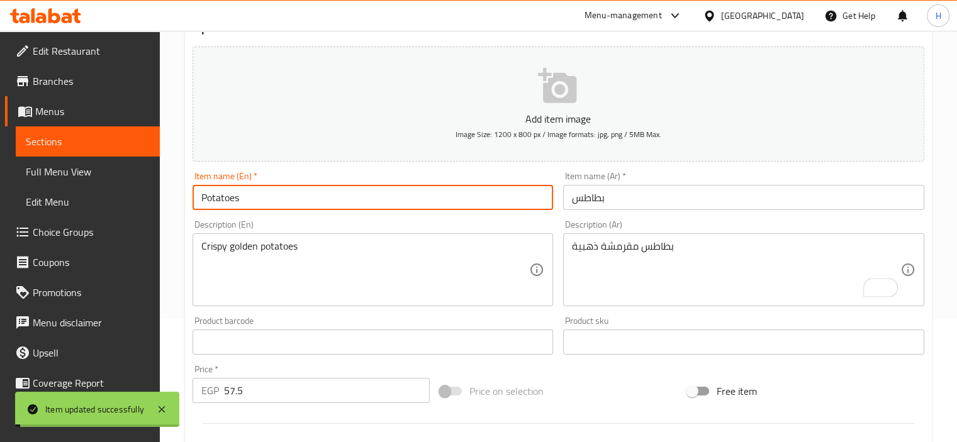
click at [558, 225] on div "Description (Ar) بطاطس مقرمشة ذهبية Description (Ar)" at bounding box center [743, 263] width 371 height 96
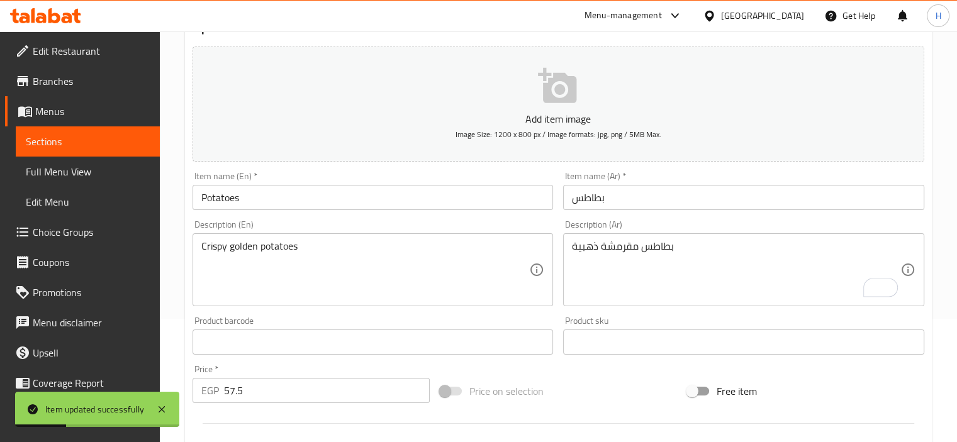
scroll to position [0, 0]
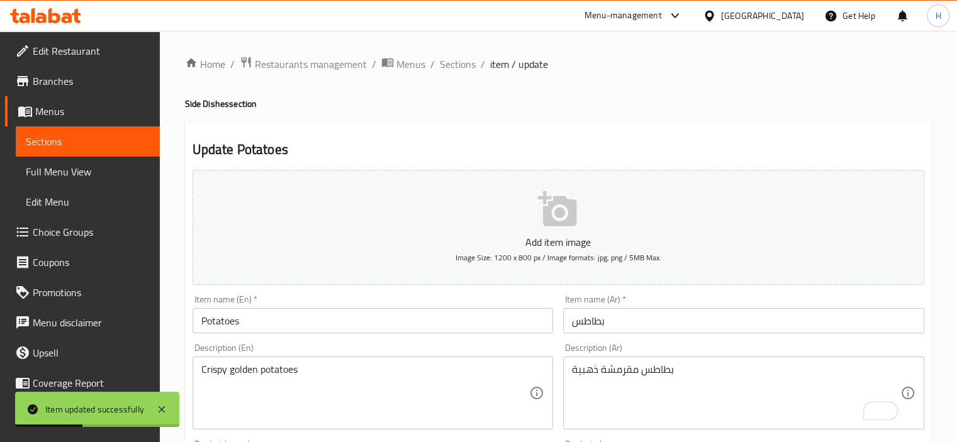
click at [458, 67] on span "Sections" at bounding box center [458, 64] width 36 height 15
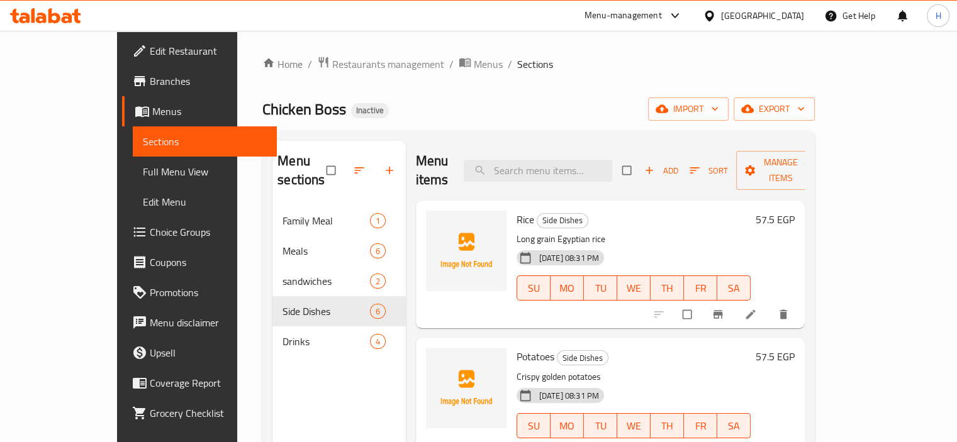
click at [550, 174] on div "Menu items Add Sort Manage items" at bounding box center [610, 171] width 389 height 60
click at [554, 169] on input "search" at bounding box center [538, 171] width 148 height 22
paste input "Rizo"
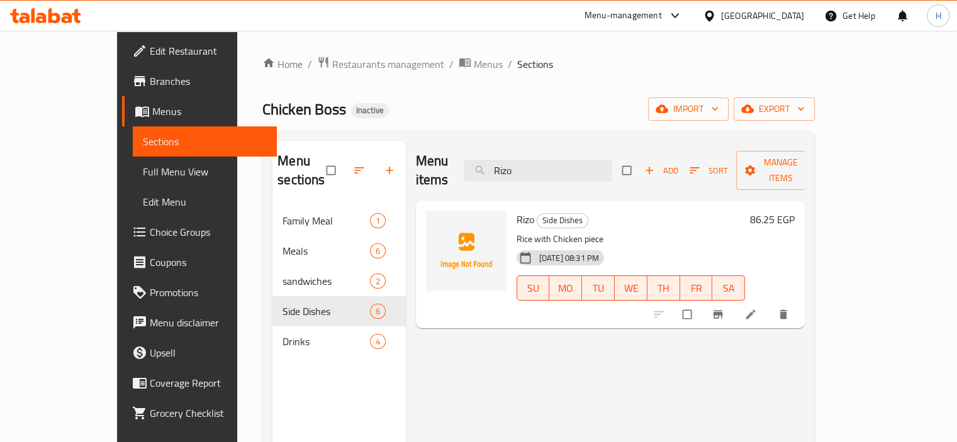
type input "Rizo"
click at [757, 308] on icon at bounding box center [750, 314] width 13 height 13
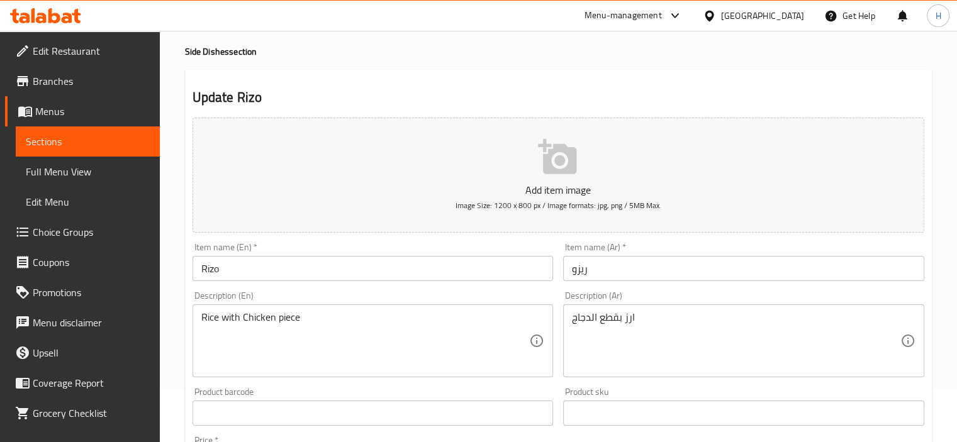
scroll to position [57, 0]
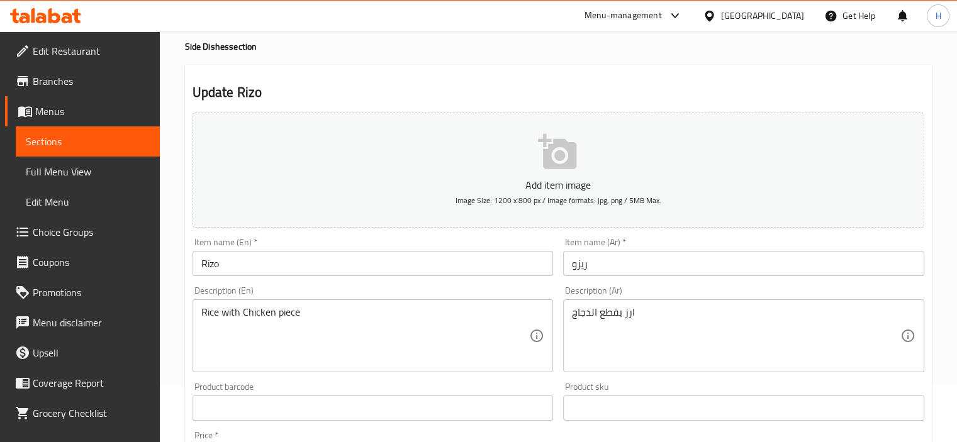
drag, startPoint x: 395, startPoint y: 304, endPoint x: 387, endPoint y: 309, distance: 9.9
click at [394, 304] on div "Rice with Chicken piece Description (En)" at bounding box center [372, 335] width 361 height 73
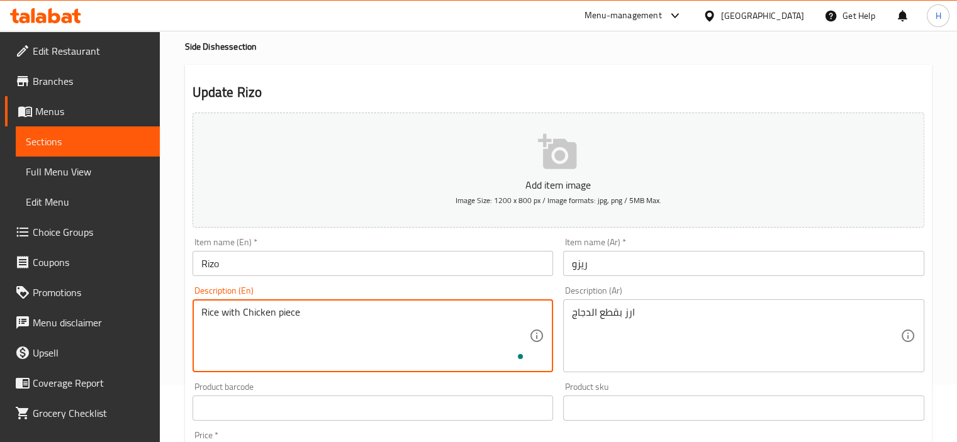
click at [348, 315] on textarea "Rice with Chicken piece" at bounding box center [365, 336] width 328 height 60
type textarea "Rice with Chicken pieces"
click at [325, 253] on div "Item name (En)   * Rizo Item name (En) *" at bounding box center [372, 257] width 361 height 38
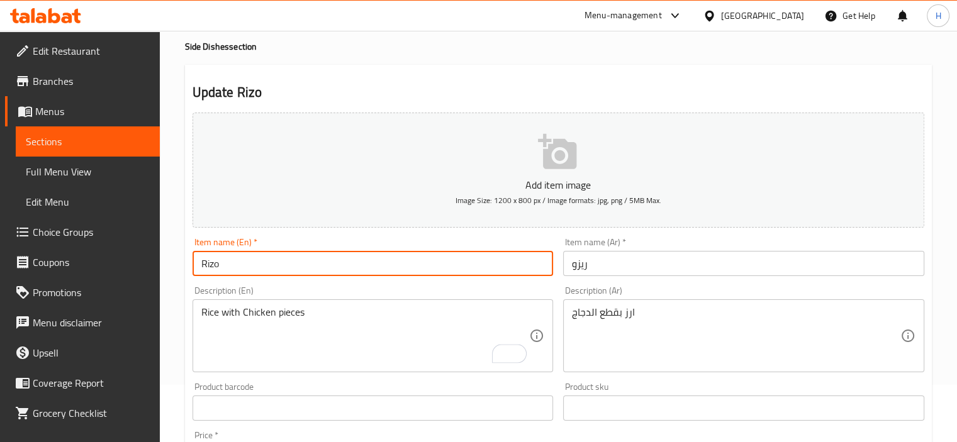
click at [303, 264] on input "Rizo" at bounding box center [372, 263] width 361 height 25
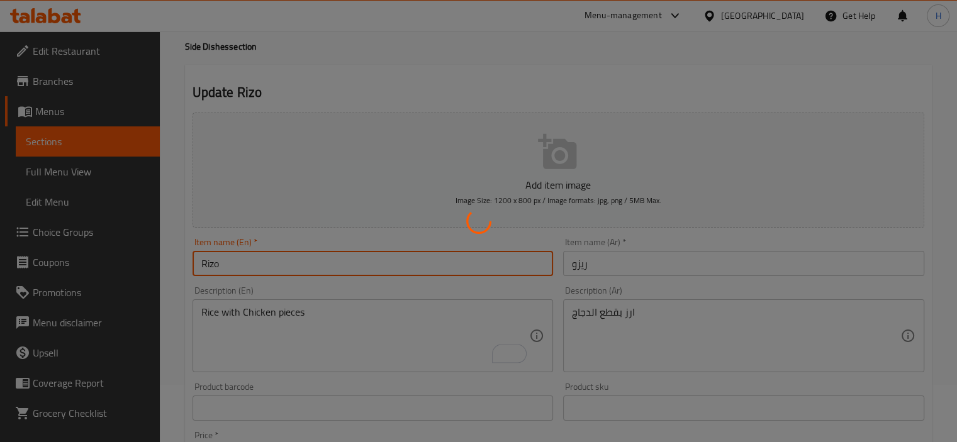
scroll to position [0, 0]
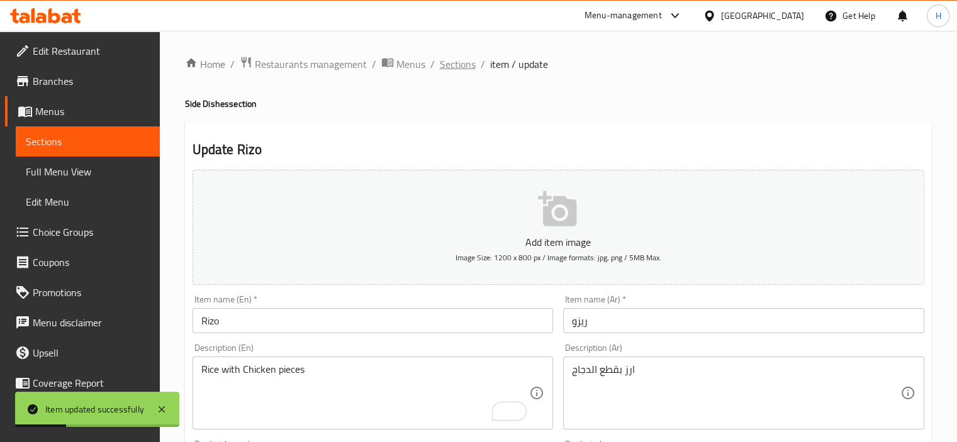
click at [453, 70] on span "Sections" at bounding box center [458, 64] width 36 height 15
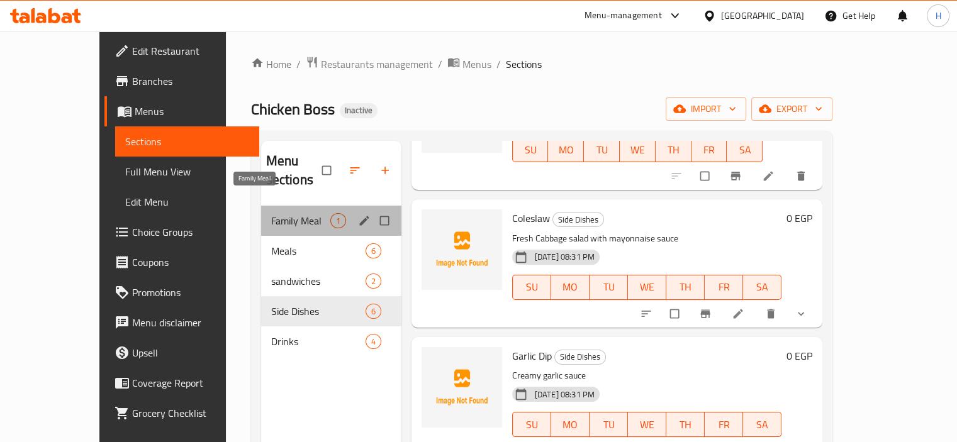
click at [271, 213] on span "Family Meal" at bounding box center [300, 220] width 59 height 15
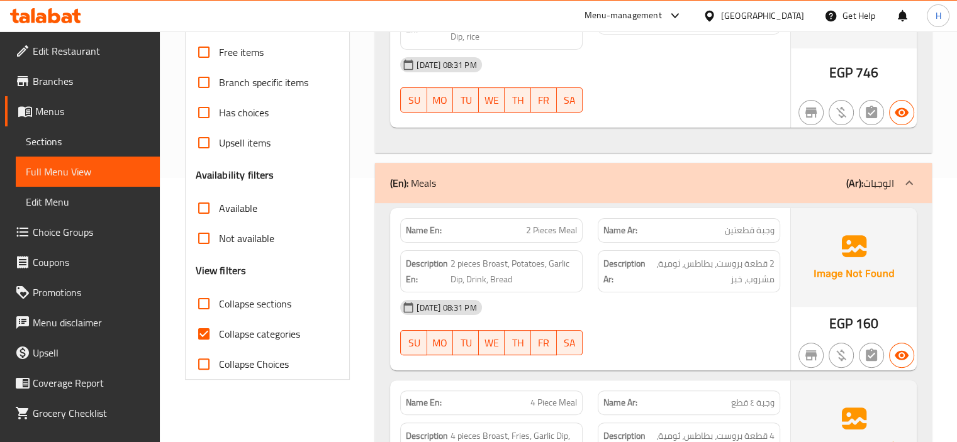
scroll to position [265, 0]
click at [206, 334] on input "Collapse categories" at bounding box center [204, 333] width 30 height 30
checkbox input "false"
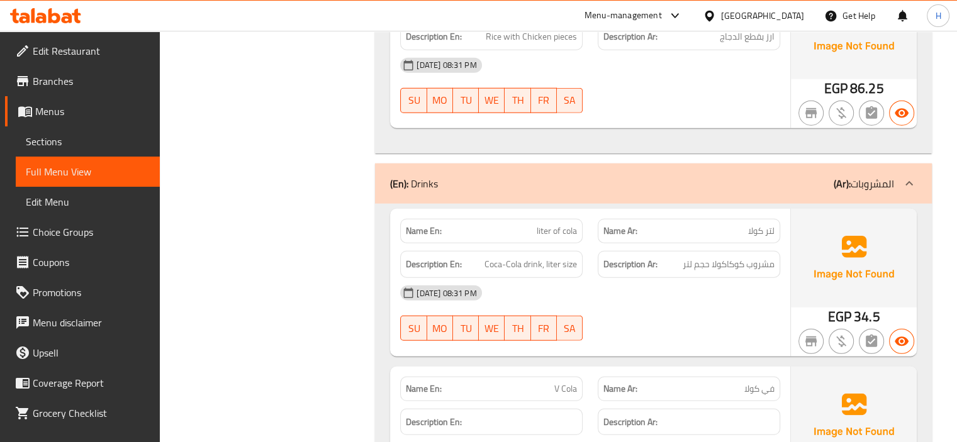
scroll to position [3272, 0]
click at [48, 19] on icon at bounding box center [45, 15] width 71 height 15
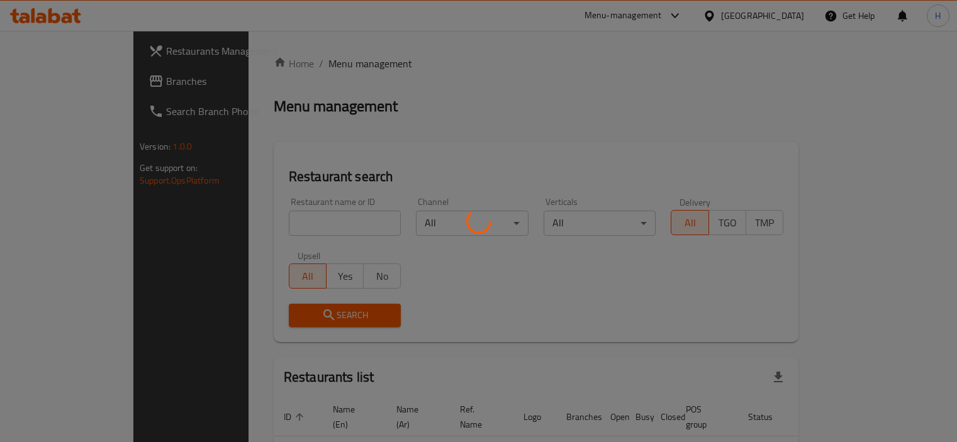
scroll to position [59, 0]
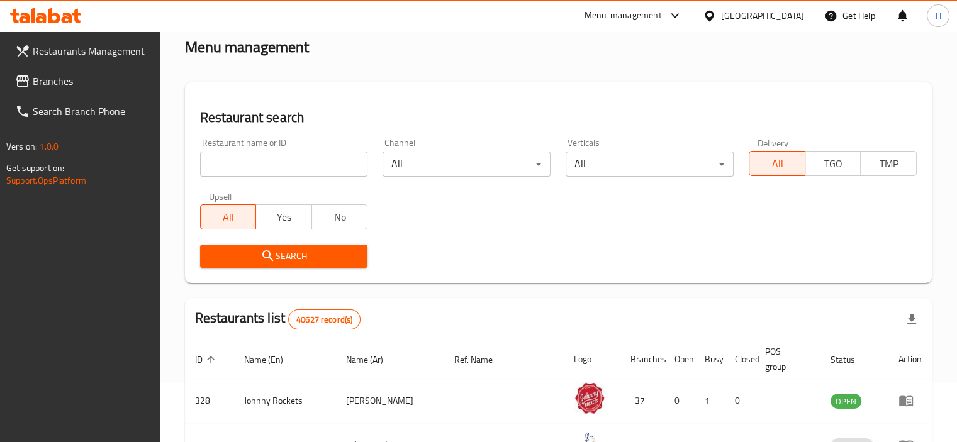
click at [53, 79] on span "Branches" at bounding box center [91, 81] width 117 height 15
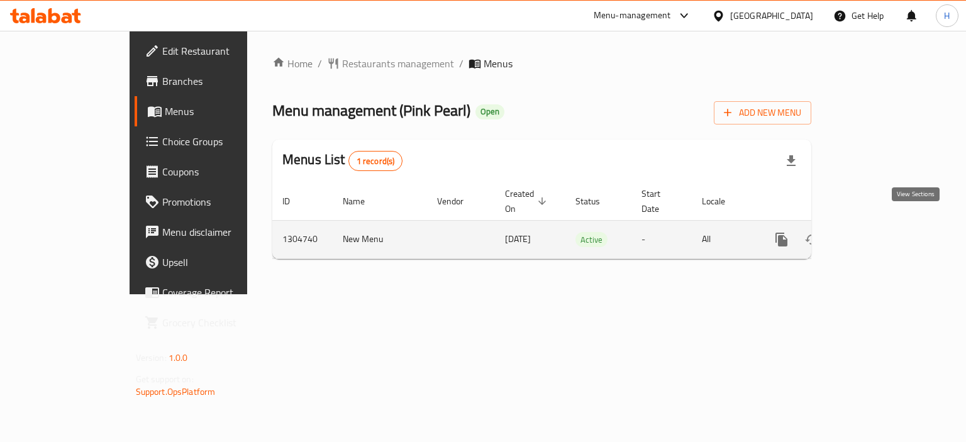
click at [880, 232] on icon "enhanced table" at bounding box center [872, 239] width 15 height 15
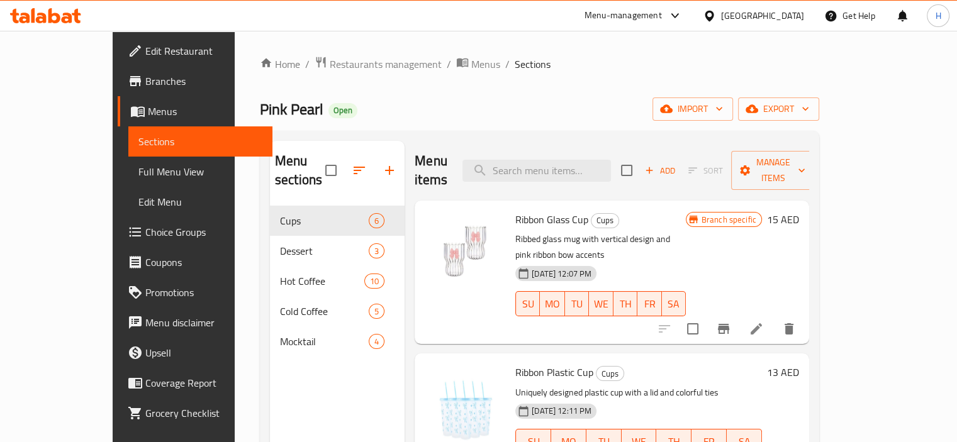
scroll to position [72, 0]
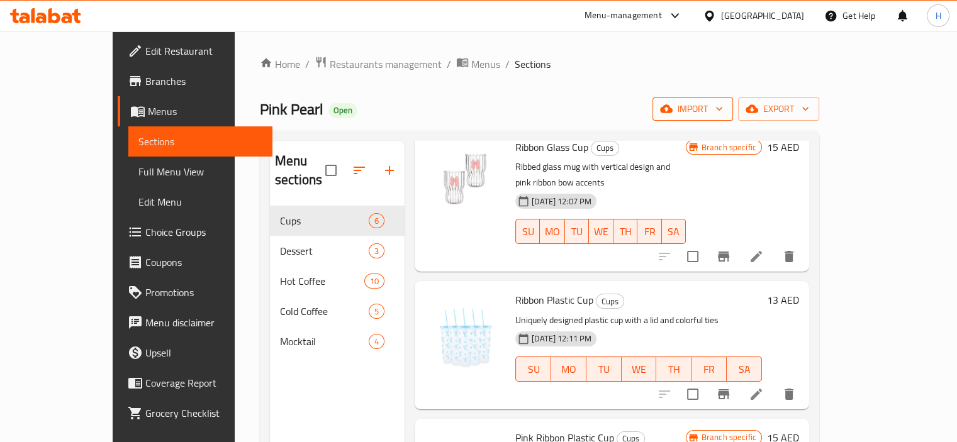
click at [723, 101] on span "import" at bounding box center [692, 109] width 60 height 16
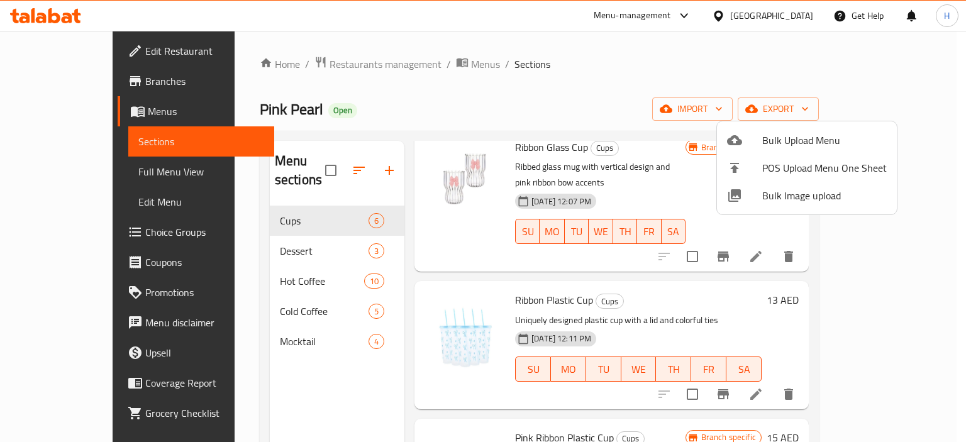
click at [815, 190] on span "Bulk Image upload" at bounding box center [824, 195] width 125 height 15
drag, startPoint x: 810, startPoint y: 35, endPoint x: 850, endPoint y: 67, distance: 51.6
click at [810, 36] on div at bounding box center [483, 221] width 966 height 442
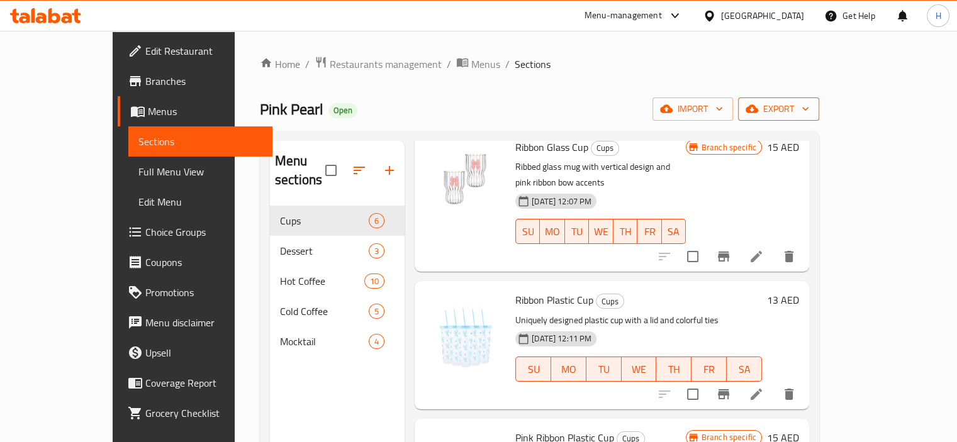
click at [758, 114] on icon "button" at bounding box center [751, 109] width 13 height 13
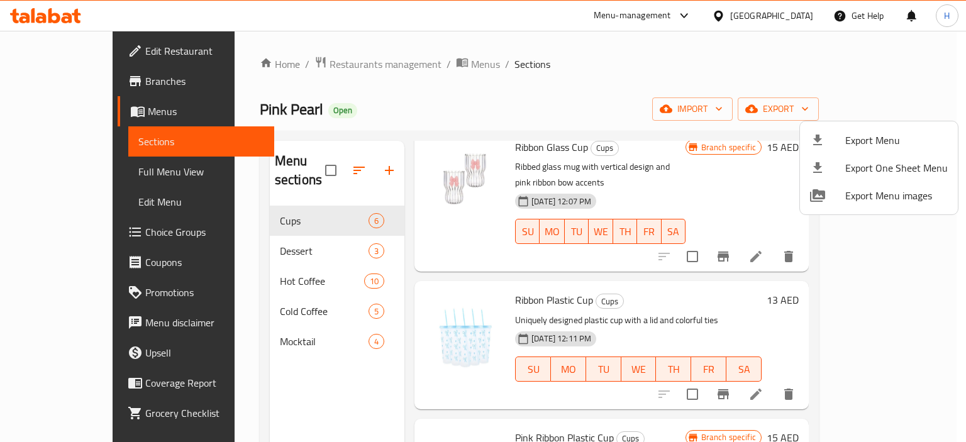
click at [693, 87] on div at bounding box center [483, 221] width 966 height 442
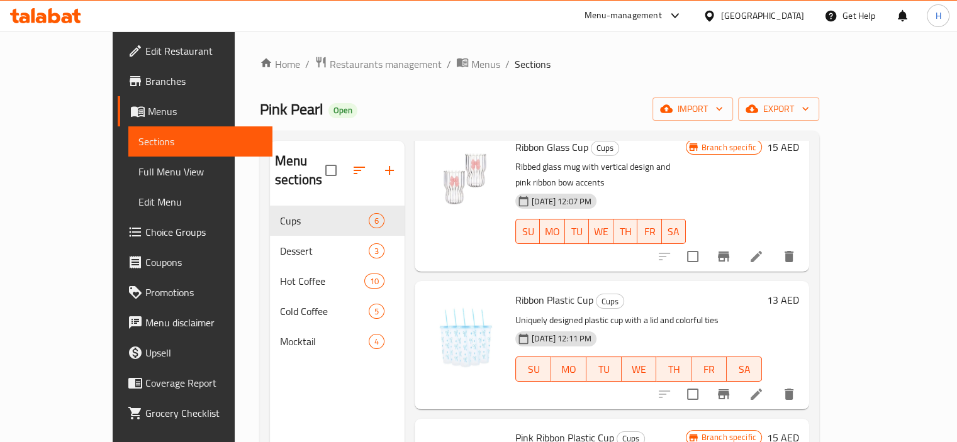
scroll to position [0, 0]
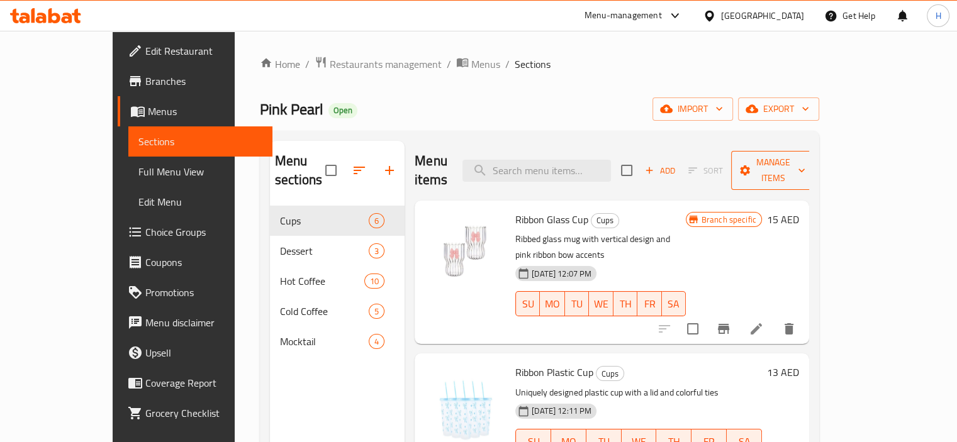
click at [805, 157] on span "Manage items" at bounding box center [773, 170] width 64 height 31
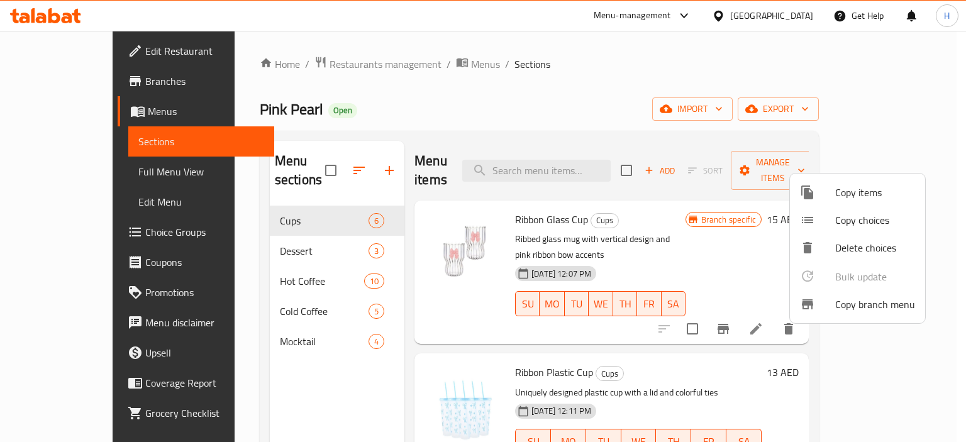
click at [835, 310] on span "Copy branch menu" at bounding box center [875, 304] width 80 height 15
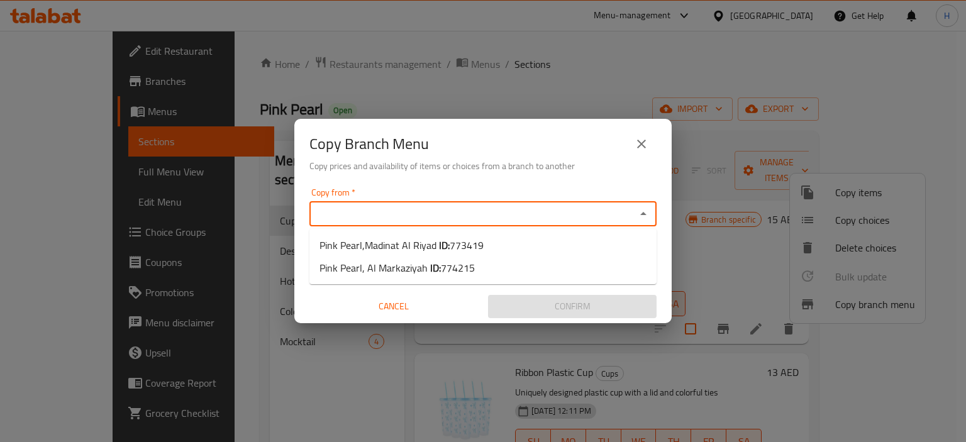
click at [468, 212] on input "Copy from   *" at bounding box center [472, 214] width 319 height 18
click at [430, 250] on span "Pink Pearl,Madinat Al Riyad ID: 773419" at bounding box center [402, 245] width 164 height 15
type input "Pink Pearl,Madinat Al Riyad"
click at [496, 272] on div "Copy to *" at bounding box center [482, 262] width 347 height 25
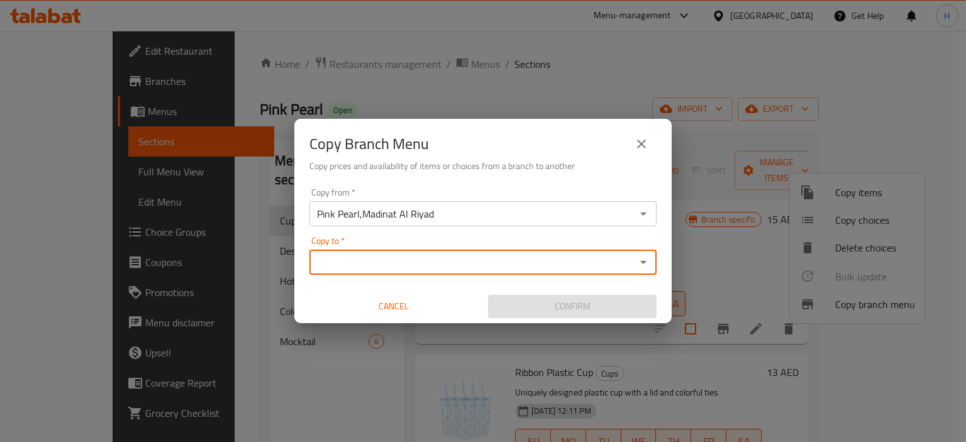
click at [630, 266] on input "Copy to   *" at bounding box center [472, 262] width 319 height 18
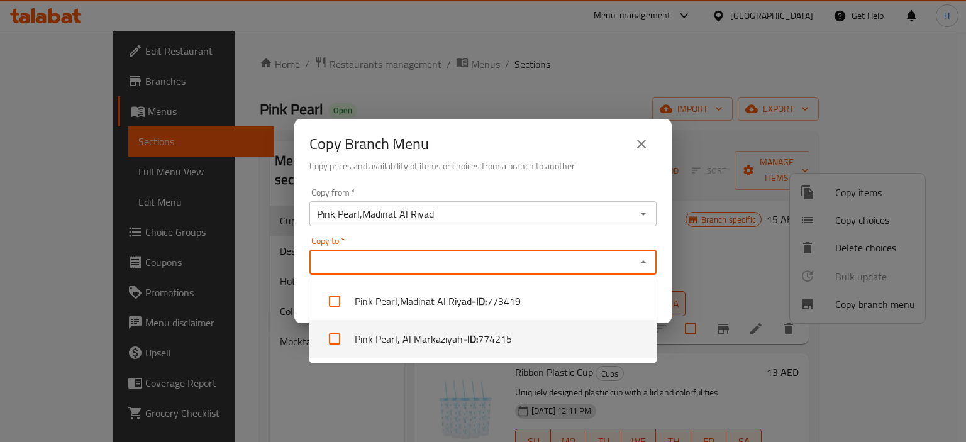
click at [498, 332] on span "774215" at bounding box center [495, 338] width 34 height 15
checkbox input "true"
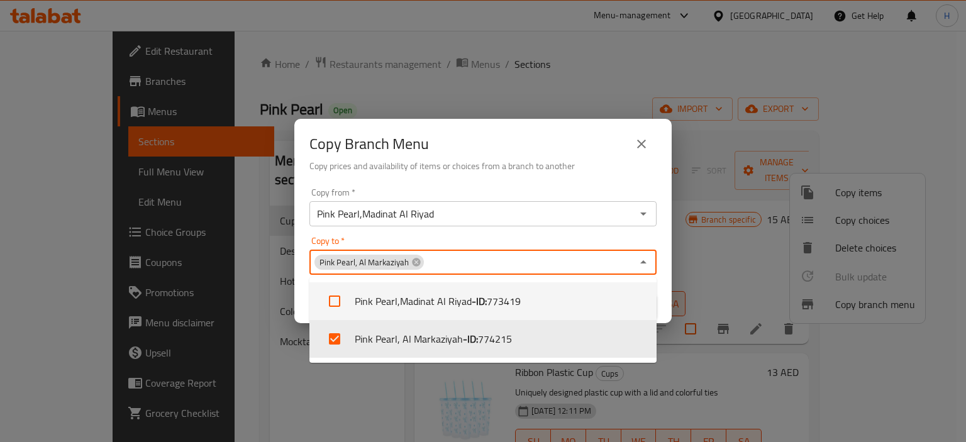
click at [579, 169] on h6 "Copy prices and availability of items or choices from a branch to another" at bounding box center [482, 166] width 347 height 14
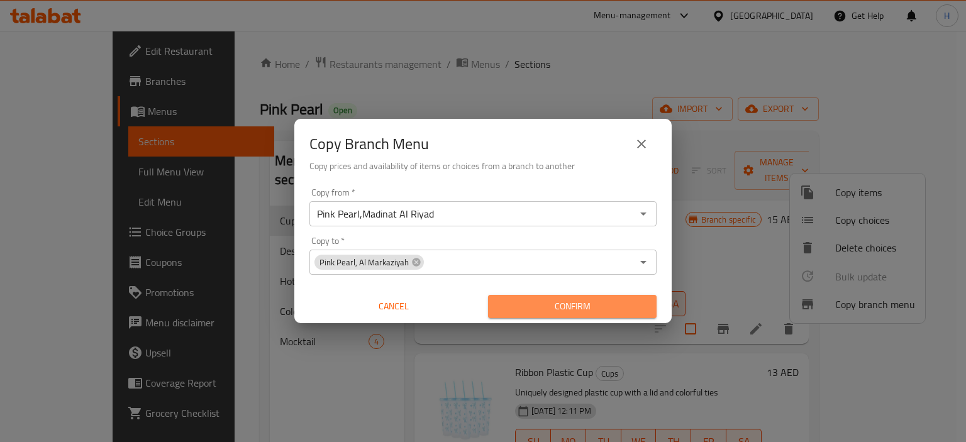
click at [565, 301] on span "Confirm" at bounding box center [572, 307] width 148 height 16
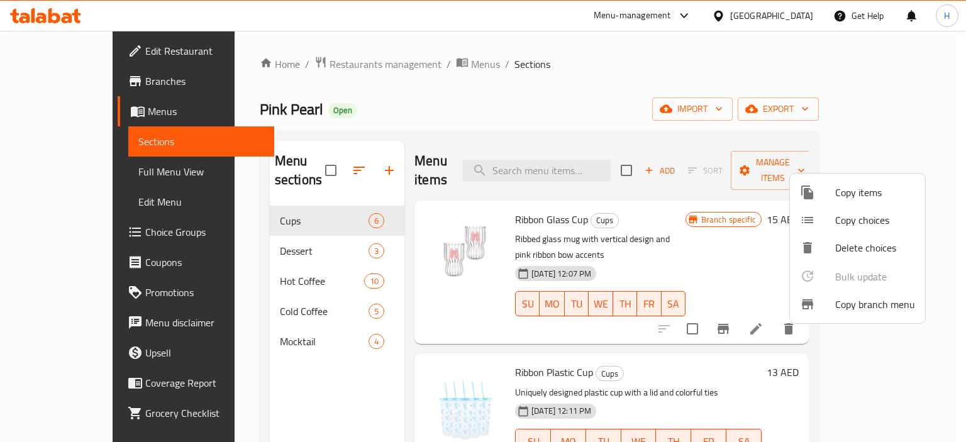
click at [67, 82] on div at bounding box center [483, 221] width 966 height 442
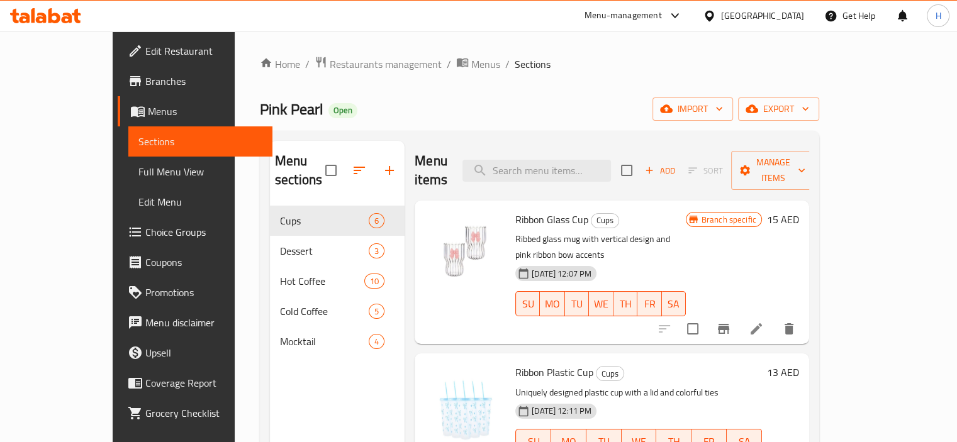
click at [145, 82] on span "Branches" at bounding box center [203, 81] width 117 height 15
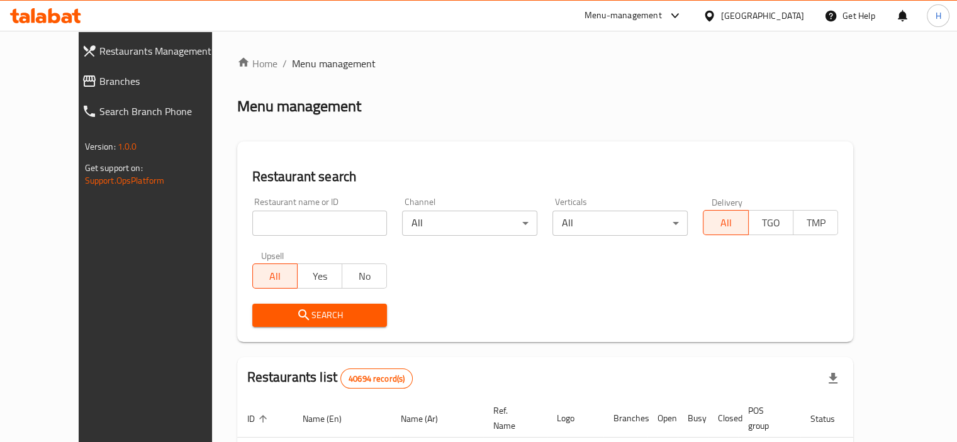
click at [99, 84] on span "Branches" at bounding box center [163, 81] width 129 height 15
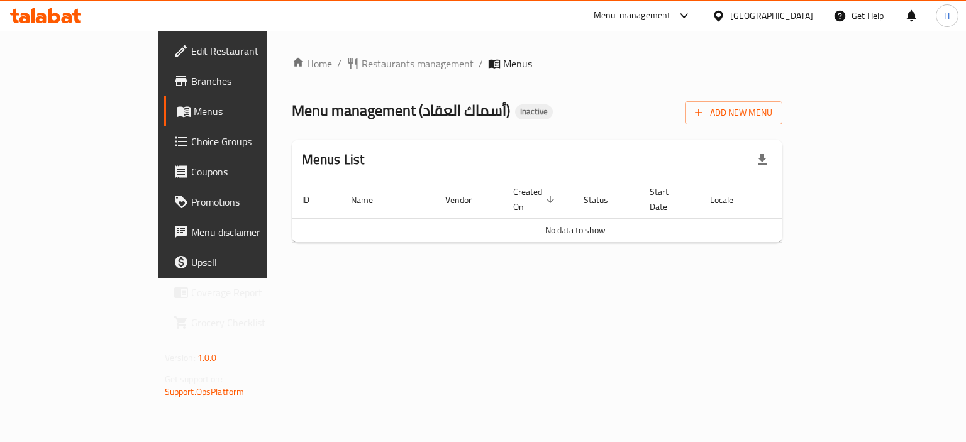
click at [191, 76] on span "Branches" at bounding box center [250, 81] width 119 height 15
click at [191, 45] on span "Edit Restaurant" at bounding box center [250, 50] width 119 height 15
